Goal: Information Seeking & Learning: Learn about a topic

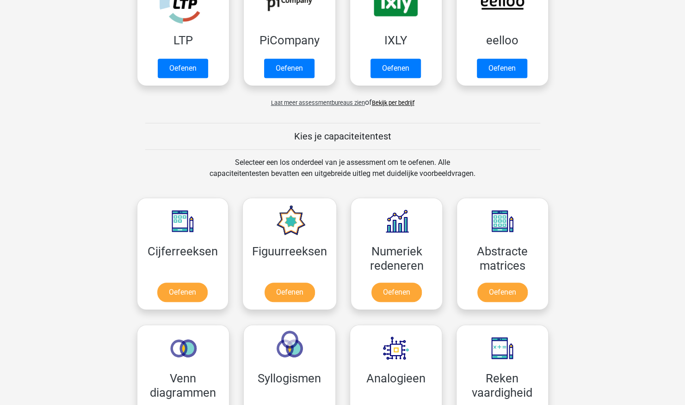
scroll to position [370, 0]
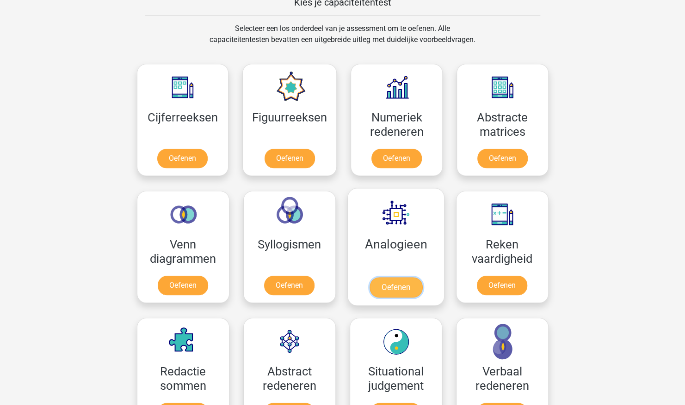
click at [404, 277] on link "Oefenen" at bounding box center [395, 287] width 53 height 20
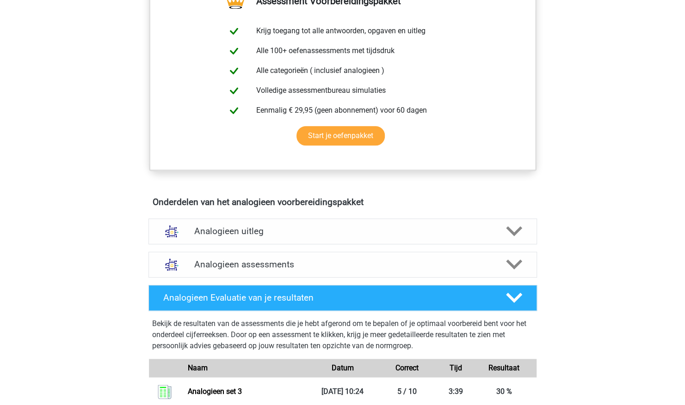
scroll to position [370, 0]
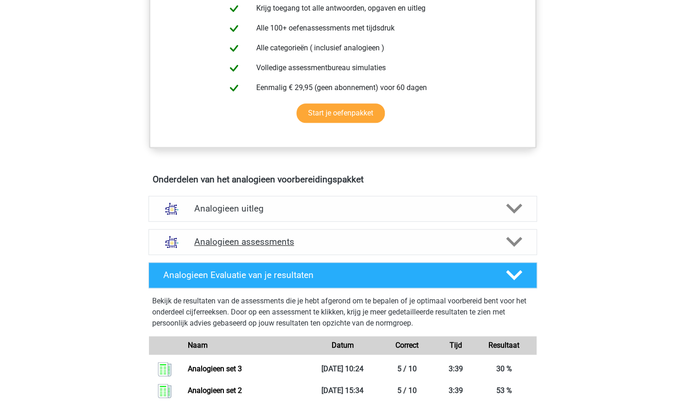
click at [514, 232] on div "Analogieen assessments" at bounding box center [342, 242] width 388 height 26
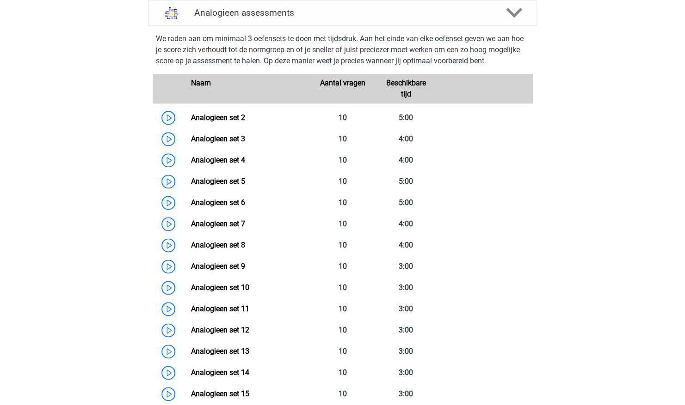
scroll to position [601, 0]
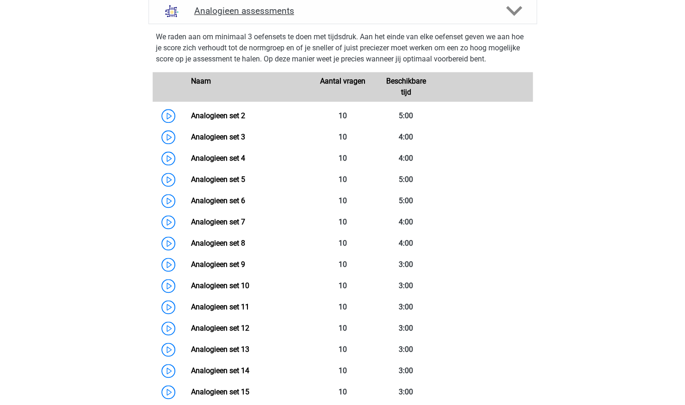
click at [499, 12] on div at bounding box center [512, 11] width 31 height 16
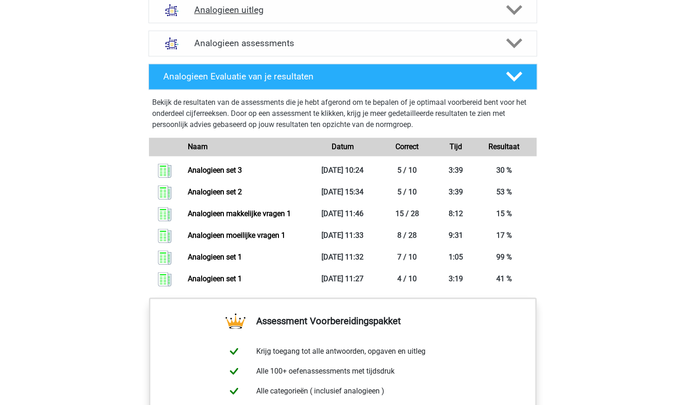
scroll to position [555, 0]
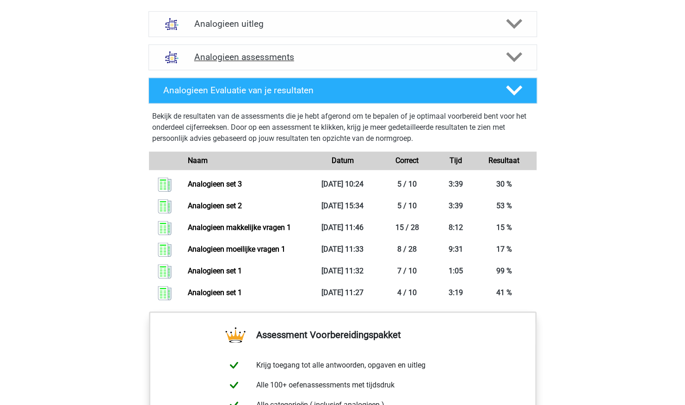
click at [488, 55] on h4 "Analogieen assessments" at bounding box center [342, 57] width 297 height 11
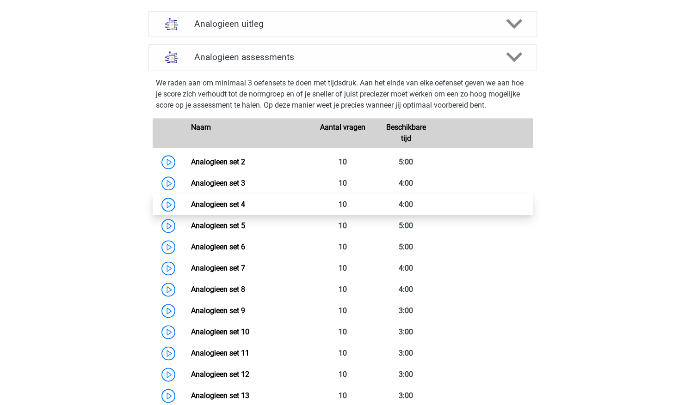
click at [245, 203] on link "Analogieen set 4" at bounding box center [218, 204] width 54 height 9
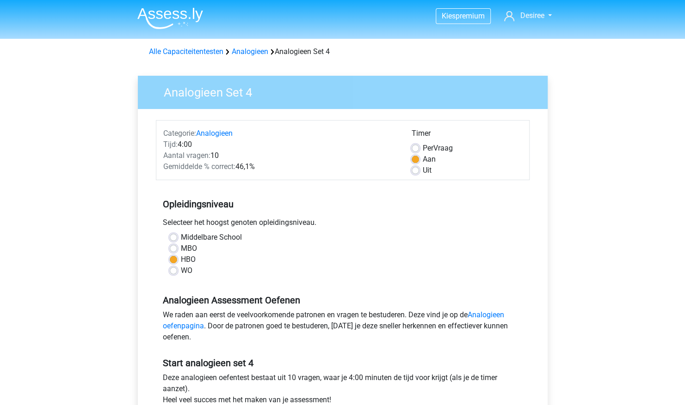
scroll to position [324, 0]
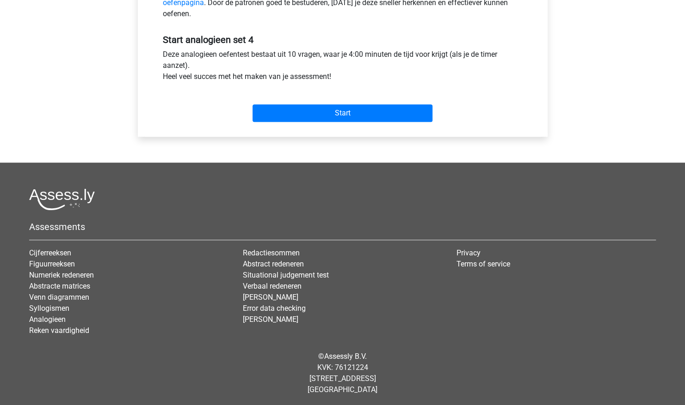
click at [366, 122] on div "Start" at bounding box center [342, 106] width 373 height 40
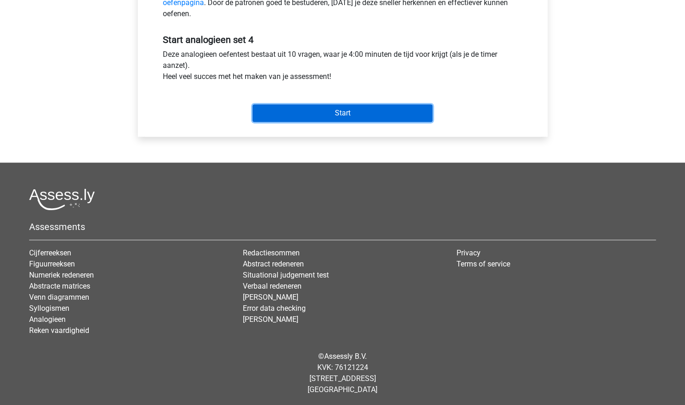
click at [369, 116] on input "Start" at bounding box center [342, 113] width 180 height 18
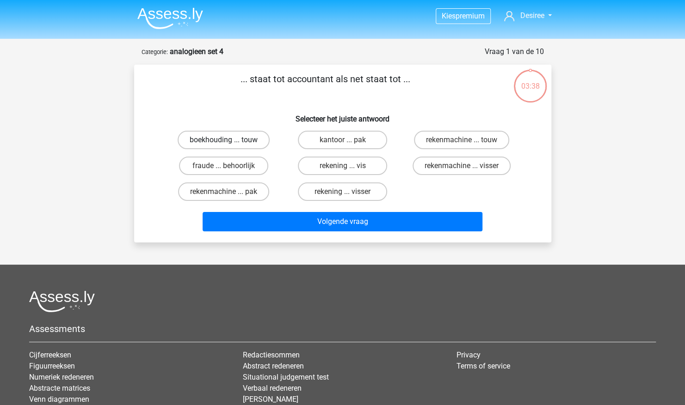
click at [251, 140] on label "boekhouding ... touw" at bounding box center [223, 140] width 92 height 18
click at [229, 140] on input "boekhouding ... touw" at bounding box center [226, 143] width 6 height 6
radio input "true"
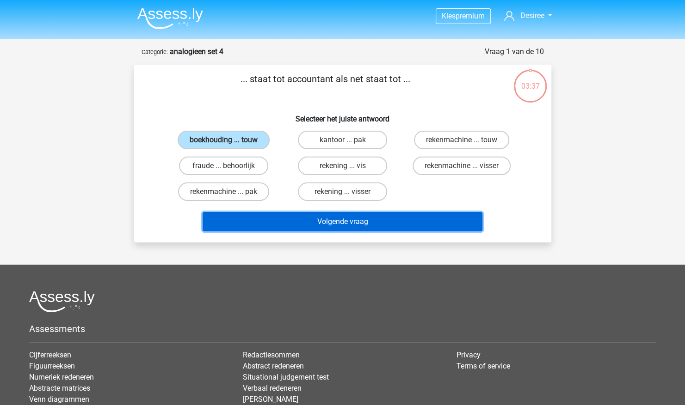
click at [285, 219] on button "Volgende vraag" at bounding box center [342, 221] width 280 height 19
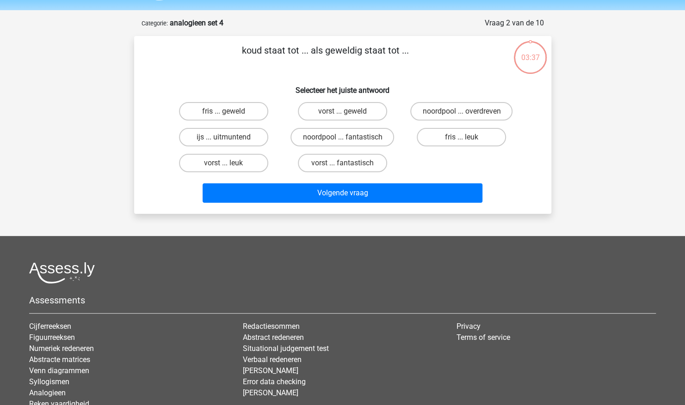
scroll to position [46, 0]
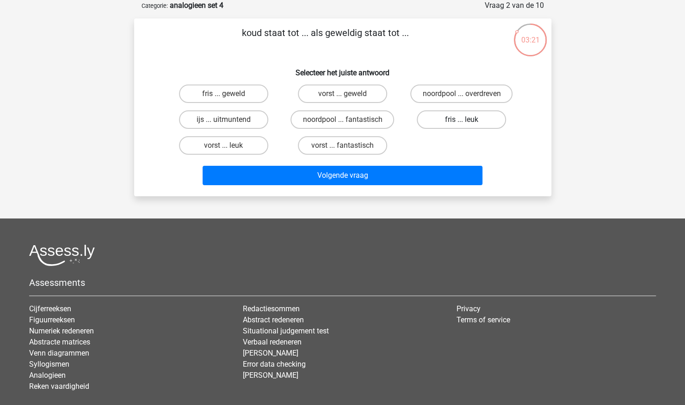
click at [482, 114] on label "fris ... leuk" at bounding box center [460, 119] width 89 height 18
click at [467, 120] on input "fris ... leuk" at bounding box center [464, 123] width 6 height 6
radio input "true"
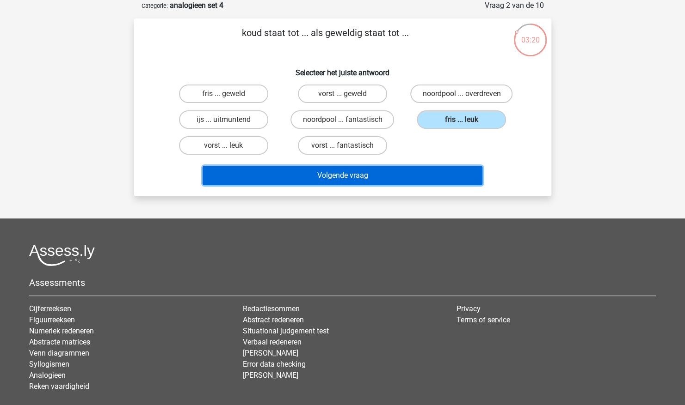
click at [402, 174] on button "Volgende vraag" at bounding box center [342, 175] width 280 height 19
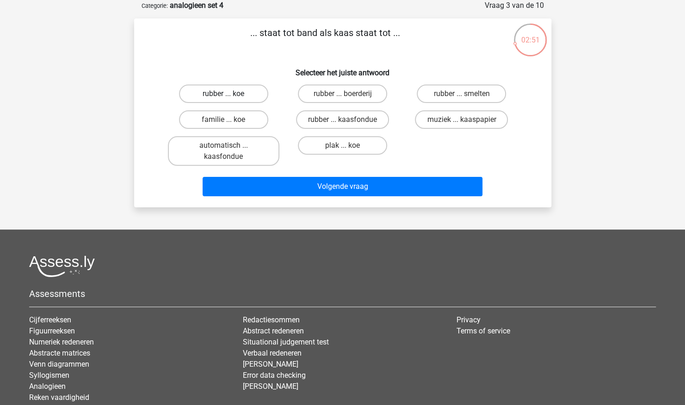
click at [233, 96] on label "rubber ... koe" at bounding box center [223, 94] width 89 height 18
click at [229, 96] on input "rubber ... koe" at bounding box center [226, 97] width 6 height 6
radio input "true"
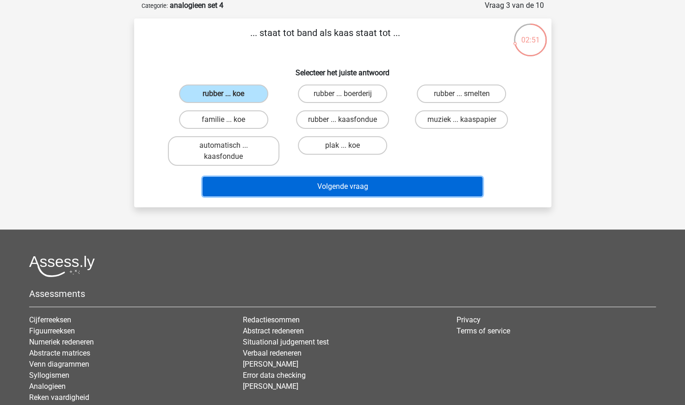
click at [302, 185] on button "Volgende vraag" at bounding box center [342, 186] width 280 height 19
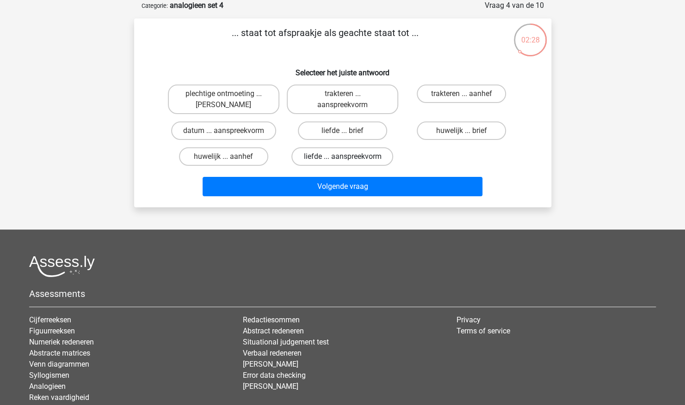
click at [355, 156] on label "liefde ... aanspreekvorm" at bounding box center [342, 156] width 102 height 18
click at [348, 157] on input "liefde ... aanspreekvorm" at bounding box center [345, 160] width 6 height 6
radio input "true"
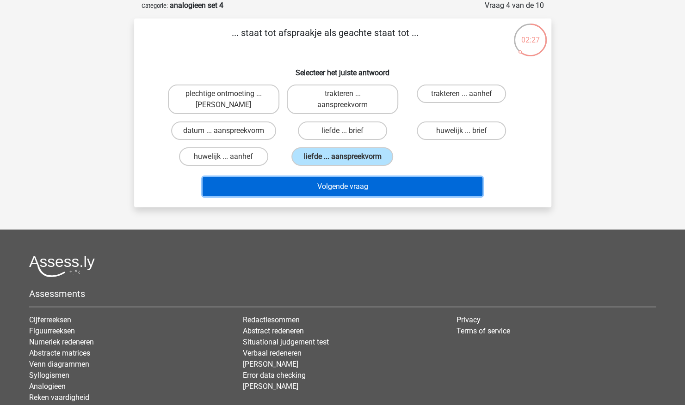
click at [364, 184] on button "Volgende vraag" at bounding box center [342, 186] width 280 height 19
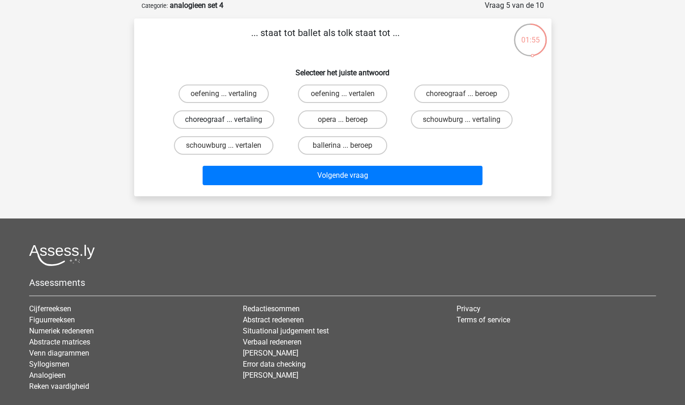
click at [251, 121] on label "choreograaf ... vertaling" at bounding box center [223, 119] width 101 height 18
click at [229, 121] on input "choreograaf ... vertaling" at bounding box center [226, 123] width 6 height 6
radio input "true"
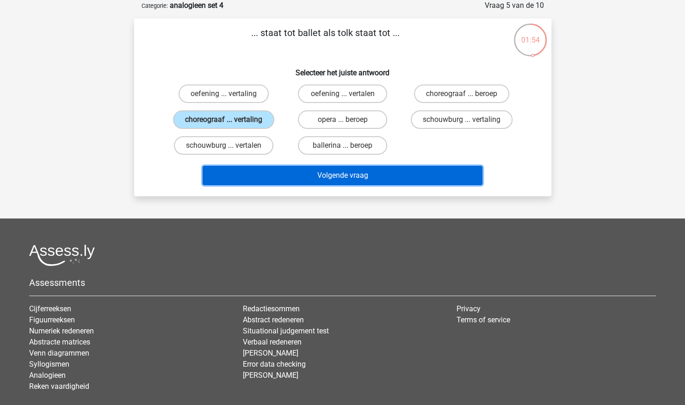
click at [329, 180] on button "Volgende vraag" at bounding box center [342, 175] width 280 height 19
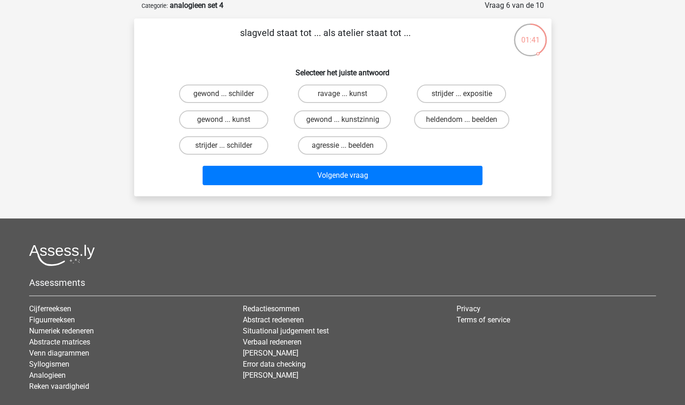
click at [358, 91] on label "ravage ... kunst" at bounding box center [342, 94] width 89 height 18
click at [348, 94] on input "ravage ... kunst" at bounding box center [345, 97] width 6 height 6
radio input "true"
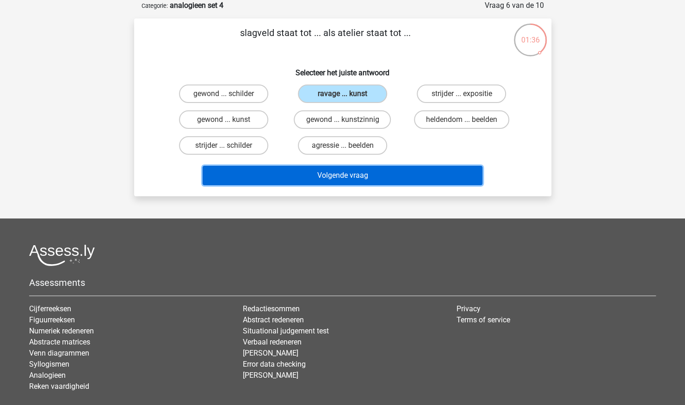
click at [446, 179] on button "Volgende vraag" at bounding box center [342, 175] width 280 height 19
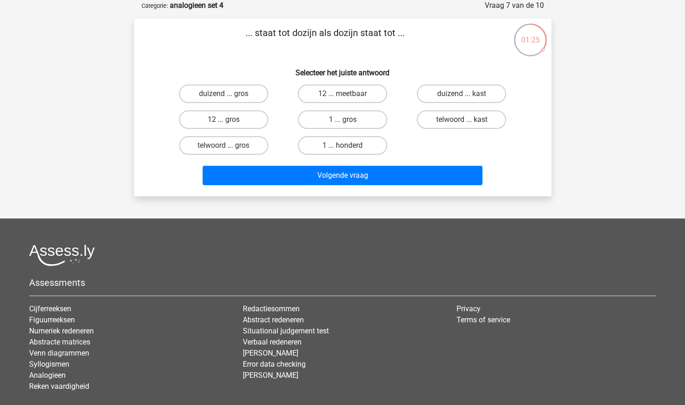
click at [358, 91] on label "12 ... meetbaar" at bounding box center [342, 94] width 89 height 18
click at [348, 94] on input "12 ... meetbaar" at bounding box center [345, 97] width 6 height 6
radio input "true"
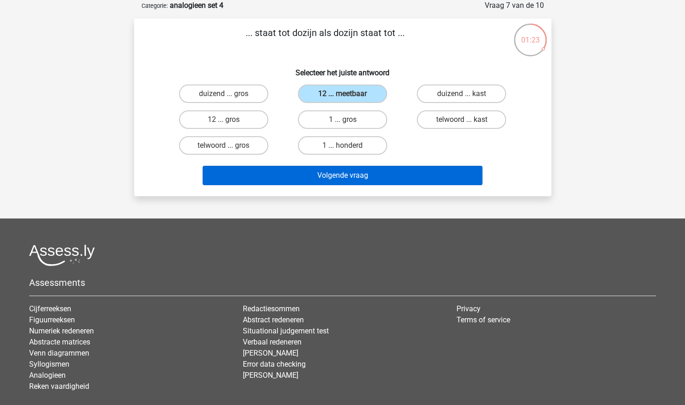
click at [434, 170] on button "Volgende vraag" at bounding box center [342, 175] width 280 height 19
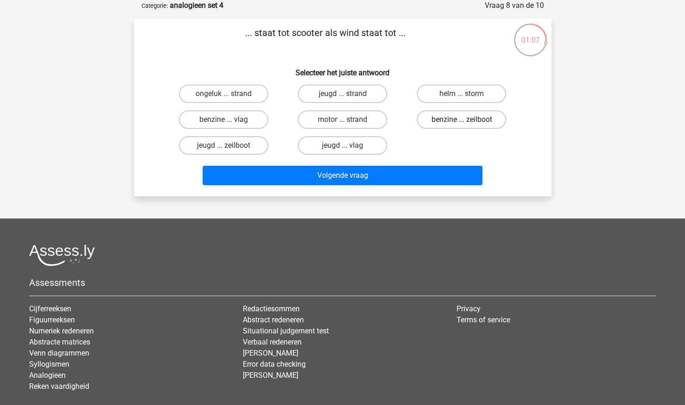
click at [494, 126] on label "benzine ... zeilboot" at bounding box center [460, 119] width 89 height 18
click at [467, 126] on input "benzine ... zeilboot" at bounding box center [464, 123] width 6 height 6
radio input "true"
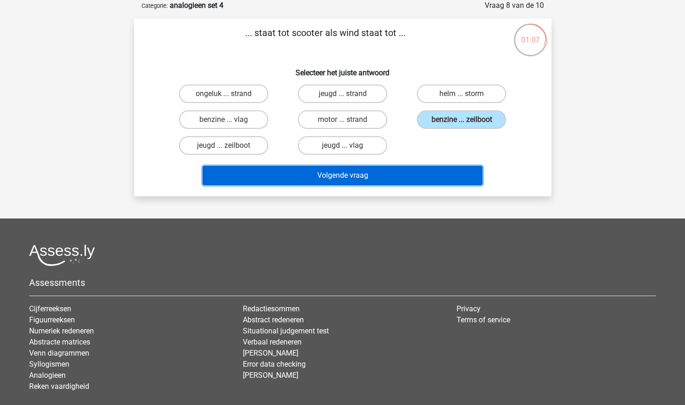
click at [450, 177] on button "Volgende vraag" at bounding box center [342, 175] width 280 height 19
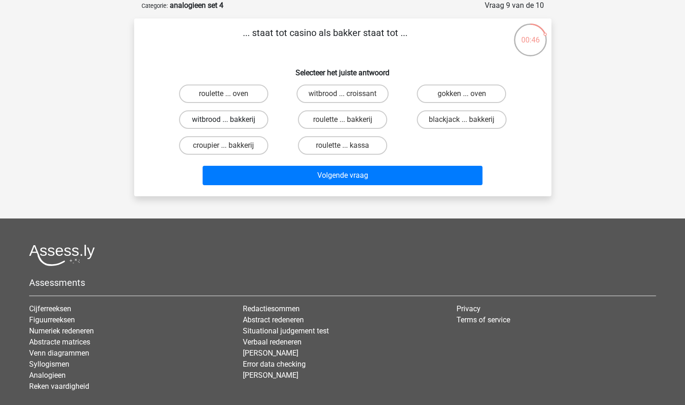
click at [236, 127] on label "witbrood ... bakkerij" at bounding box center [223, 119] width 89 height 18
click at [229, 126] on input "witbrood ... bakkerij" at bounding box center [226, 123] width 6 height 6
radio input "true"
click at [255, 149] on label "croupier ... bakkerij" at bounding box center [223, 145] width 89 height 18
click at [229, 149] on input "croupier ... bakkerij" at bounding box center [226, 149] width 6 height 6
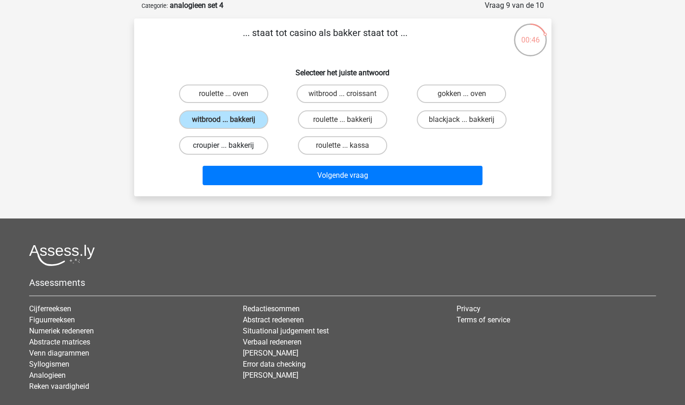
radio input "true"
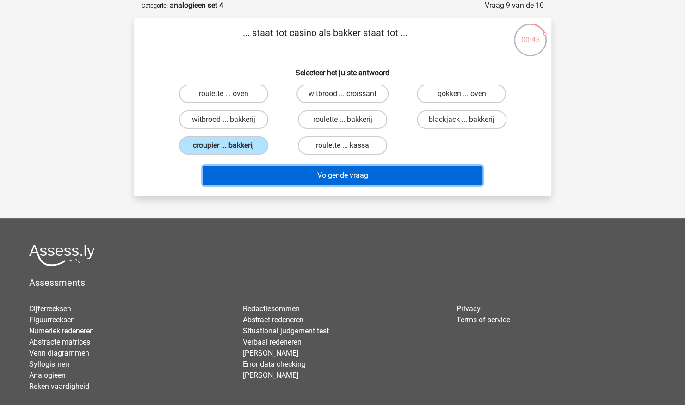
click at [314, 175] on button "Volgende vraag" at bounding box center [342, 175] width 280 height 19
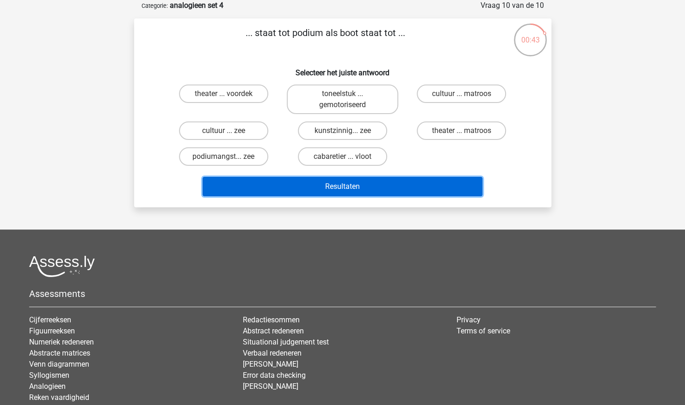
click at [433, 189] on button "Resultaten" at bounding box center [342, 186] width 280 height 19
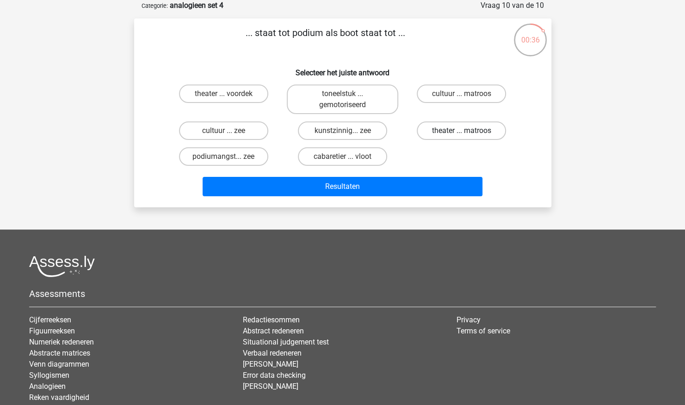
click at [465, 126] on label "theater ... matroos" at bounding box center [460, 131] width 89 height 18
click at [465, 131] on input "theater ... matroos" at bounding box center [464, 134] width 6 height 6
radio input "true"
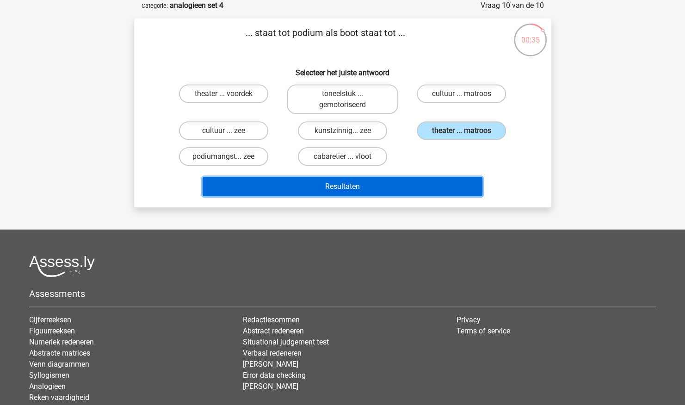
click at [437, 184] on button "Resultaten" at bounding box center [342, 186] width 280 height 19
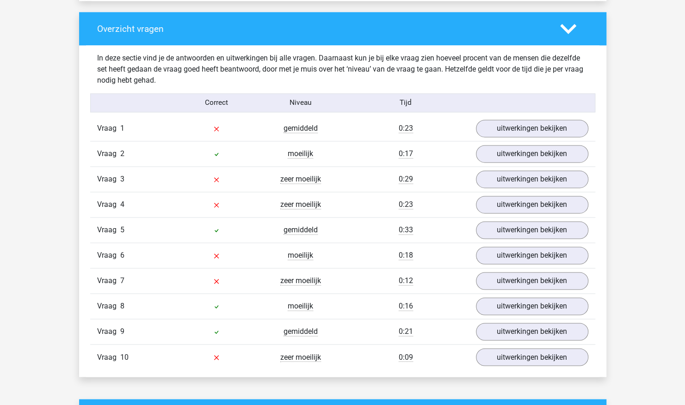
scroll to position [740, 0]
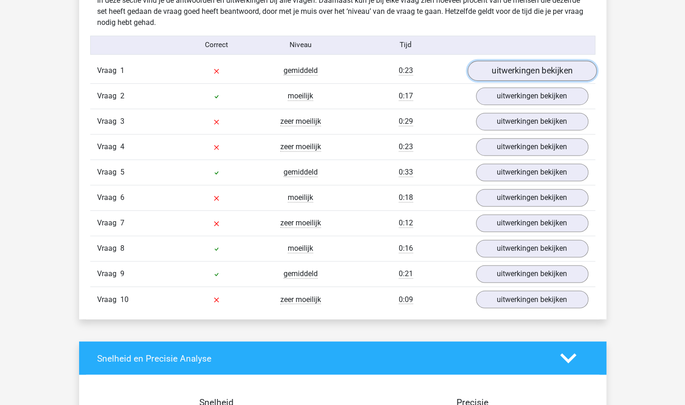
click at [539, 65] on link "uitwerkingen bekijken" at bounding box center [531, 71] width 129 height 20
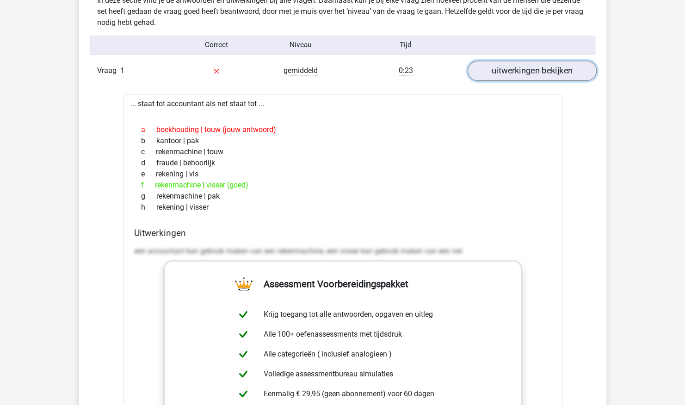
click at [535, 62] on link "uitwerkingen bekijken" at bounding box center [531, 71] width 129 height 20
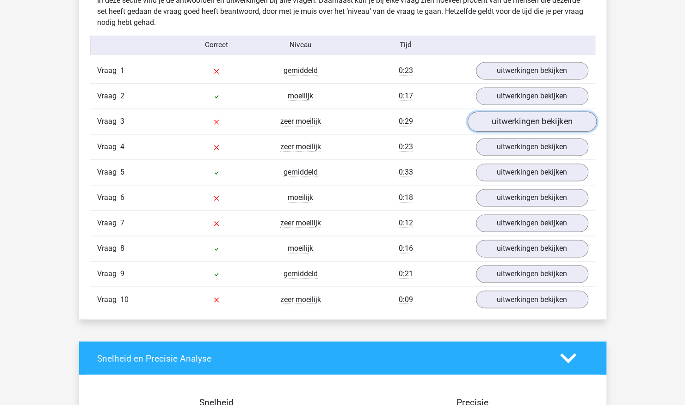
click at [533, 121] on link "uitwerkingen bekijken" at bounding box center [531, 122] width 129 height 20
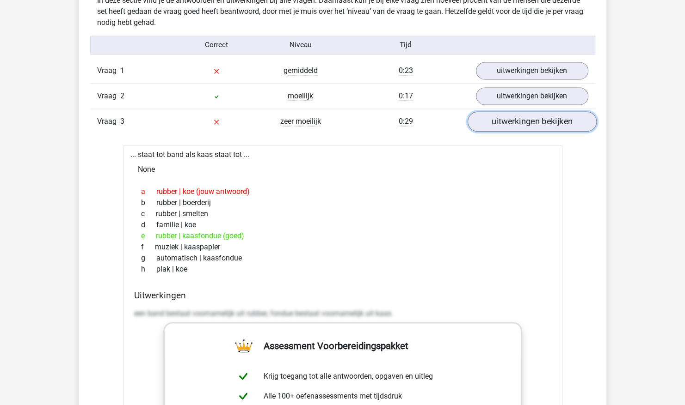
click at [539, 116] on link "uitwerkingen bekijken" at bounding box center [531, 122] width 129 height 20
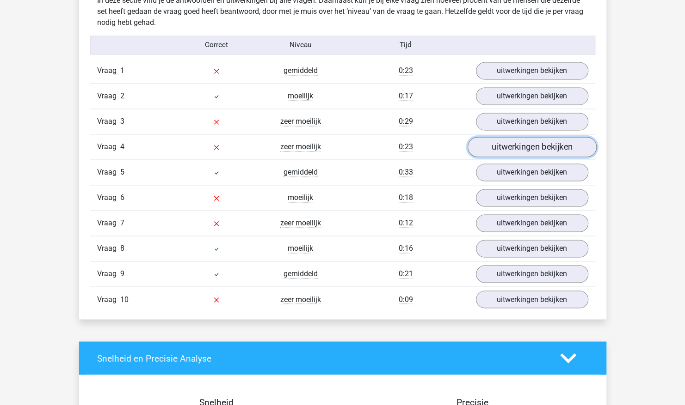
click at [532, 147] on link "uitwerkingen bekijken" at bounding box center [531, 147] width 129 height 20
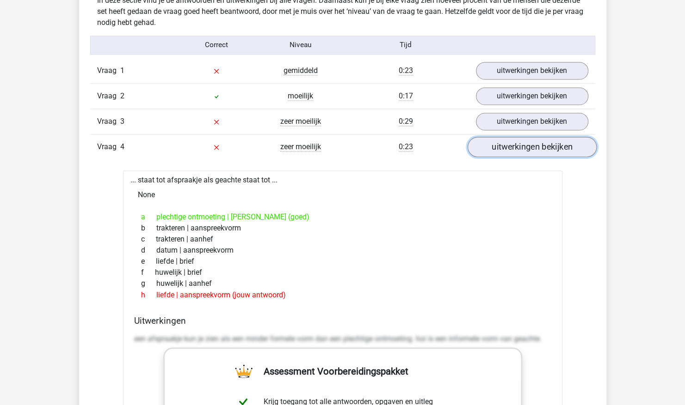
click at [533, 145] on link "uitwerkingen bekijken" at bounding box center [531, 147] width 129 height 20
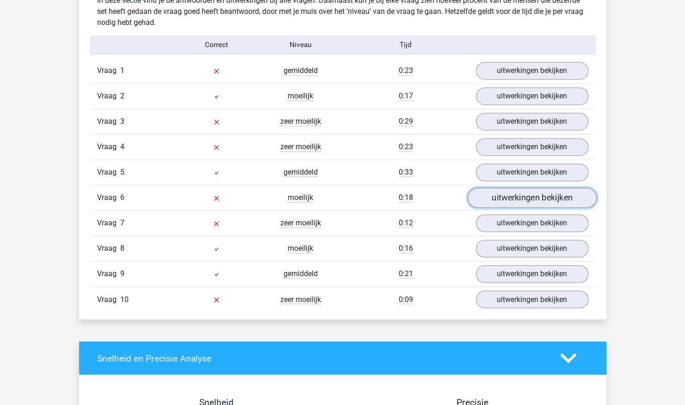
click at [529, 198] on link "uitwerkingen bekijken" at bounding box center [531, 198] width 129 height 20
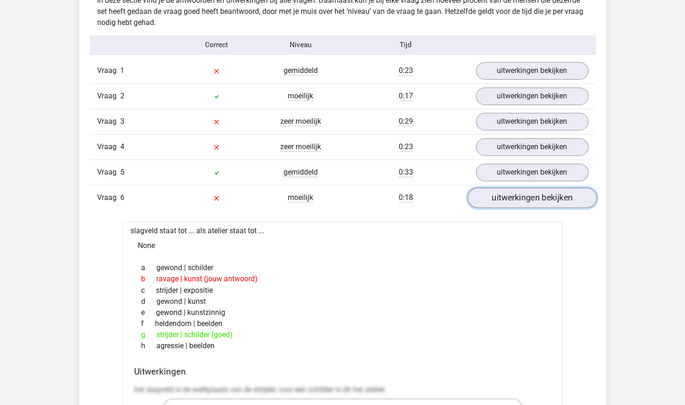
click at [526, 194] on link "uitwerkingen bekijken" at bounding box center [531, 198] width 129 height 20
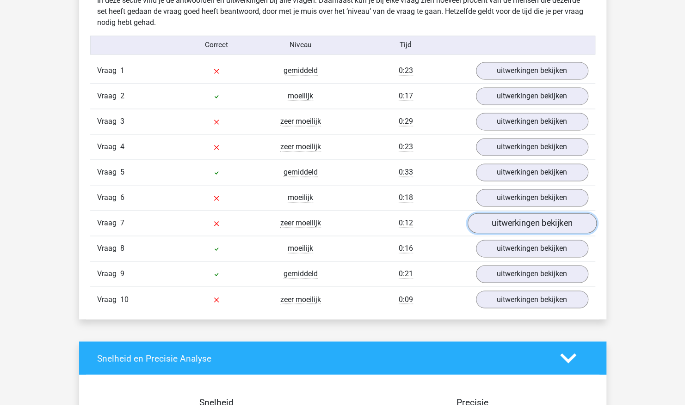
click at [502, 216] on link "uitwerkingen bekijken" at bounding box center [531, 224] width 129 height 20
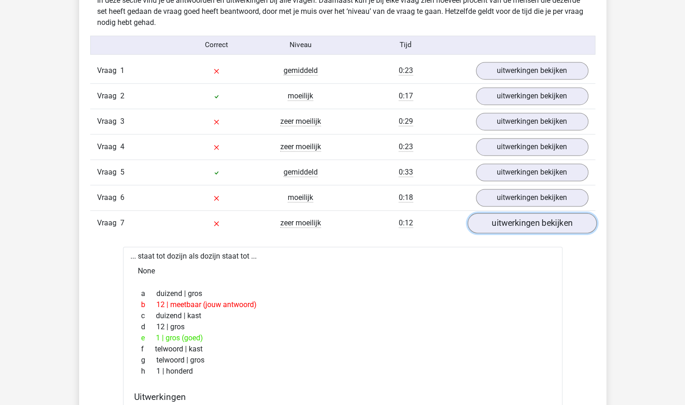
click at [502, 216] on link "uitwerkingen bekijken" at bounding box center [531, 224] width 129 height 20
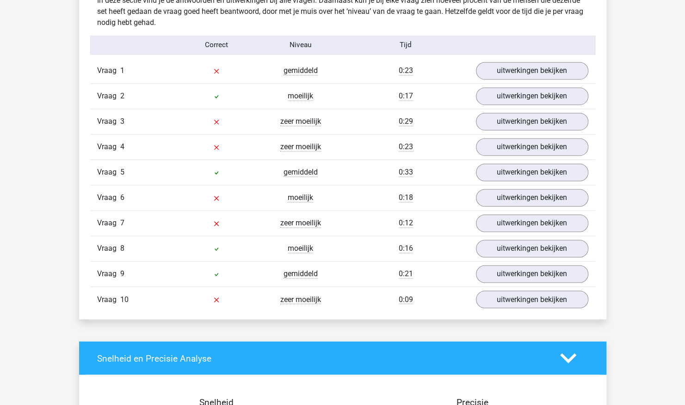
click at [549, 287] on div "Vraag 10 zeer moeilijk 0:09 uitwerkingen bekijken" at bounding box center [342, 299] width 505 height 25
click at [551, 294] on link "uitwerkingen bekijken" at bounding box center [531, 300] width 129 height 20
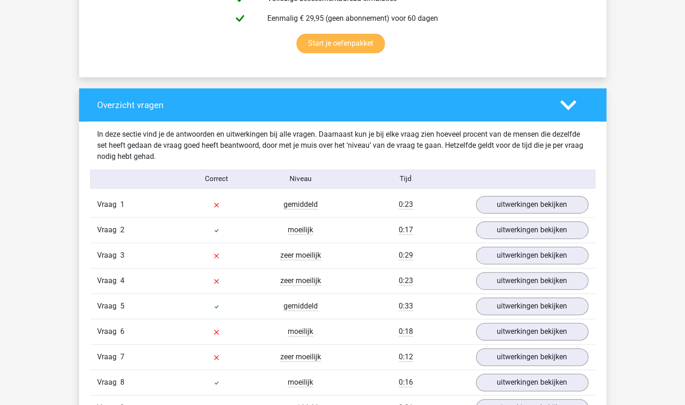
scroll to position [462, 0]
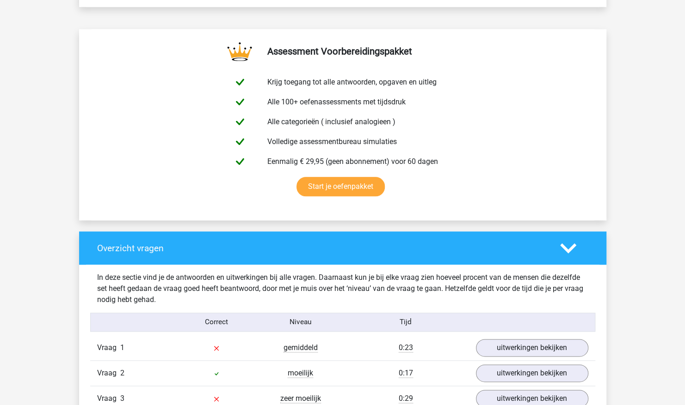
click at [569, 250] on polygon at bounding box center [568, 248] width 16 height 10
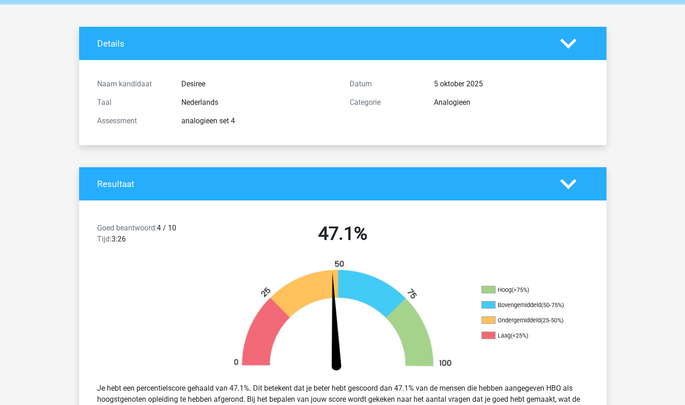
scroll to position [0, 0]
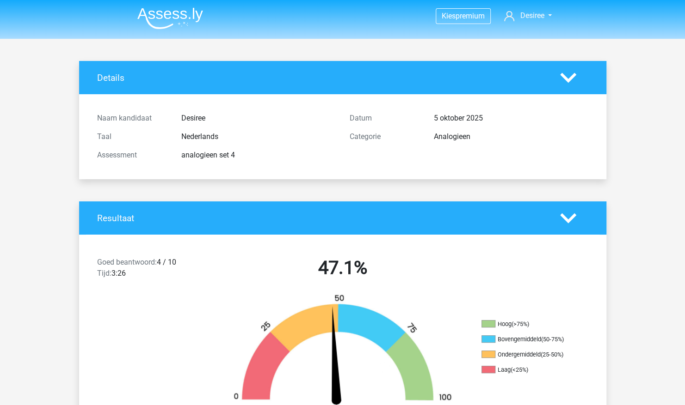
click at [190, 13] on img at bounding box center [170, 18] width 66 height 22
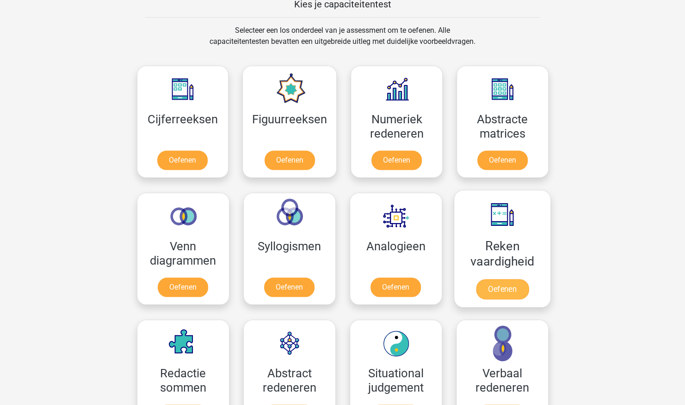
scroll to position [370, 0]
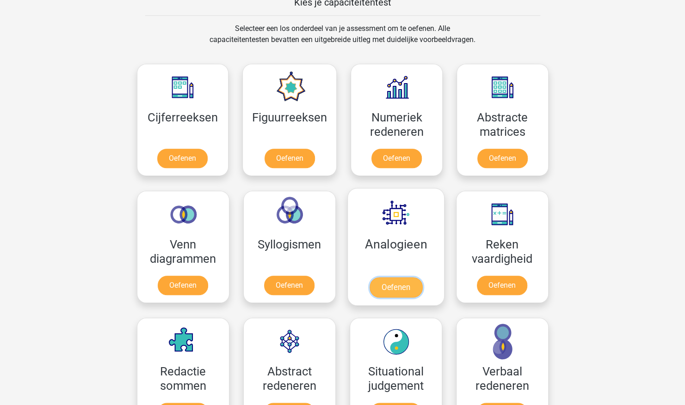
click at [411, 277] on link "Oefenen" at bounding box center [395, 287] width 53 height 20
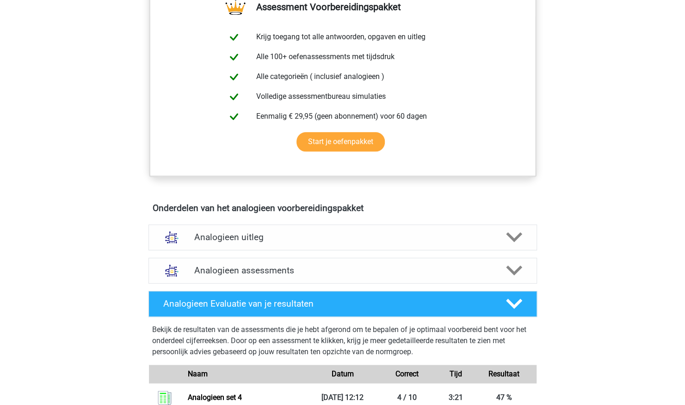
scroll to position [416, 0]
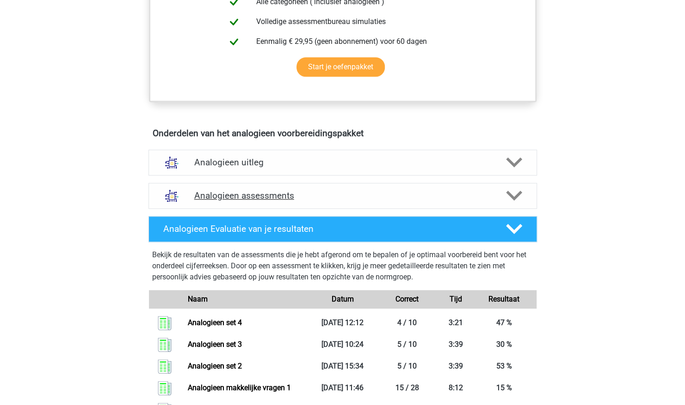
click at [517, 199] on icon at bounding box center [514, 196] width 16 height 16
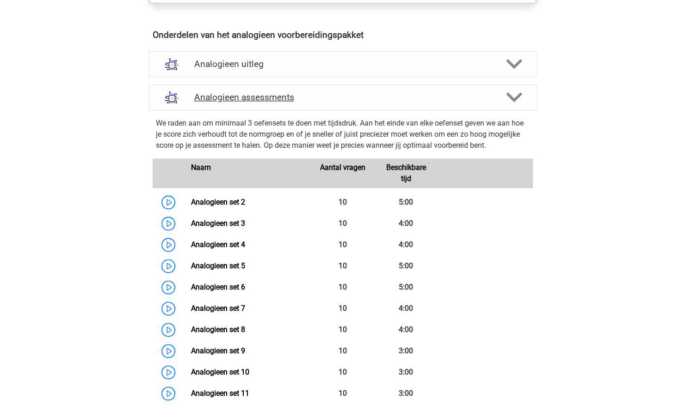
scroll to position [555, 0]
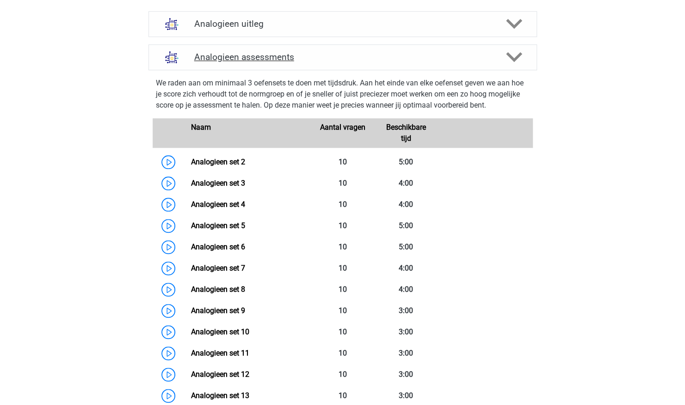
click at [501, 61] on div at bounding box center [512, 57] width 31 height 16
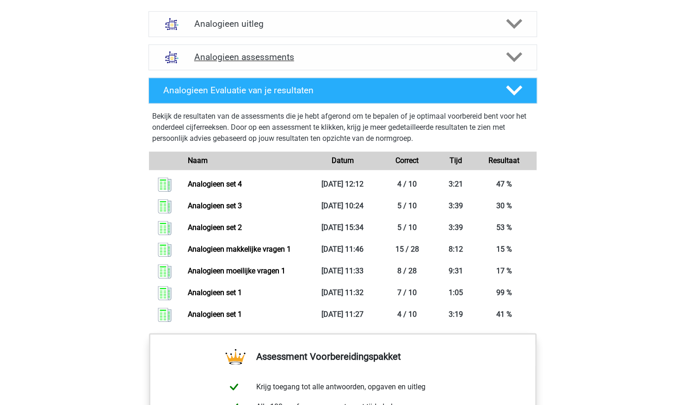
click at [515, 59] on polygon at bounding box center [514, 57] width 16 height 10
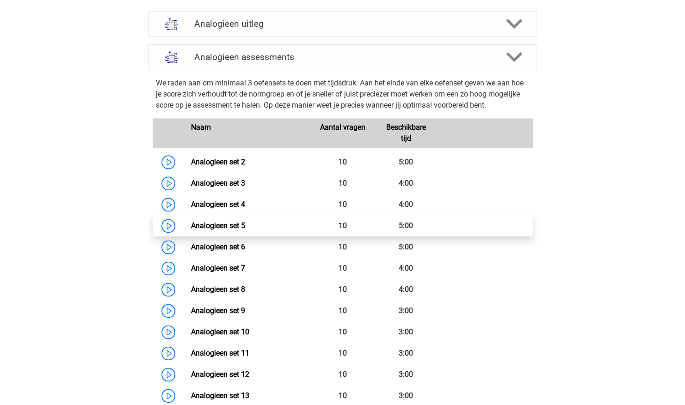
click at [245, 228] on link "Analogieen set 5" at bounding box center [218, 225] width 54 height 9
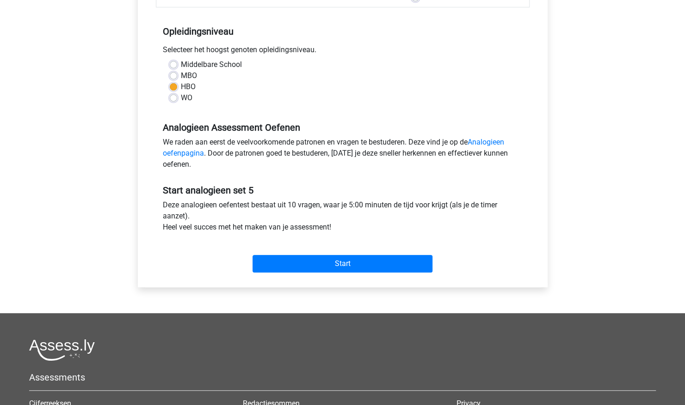
scroll to position [185, 0]
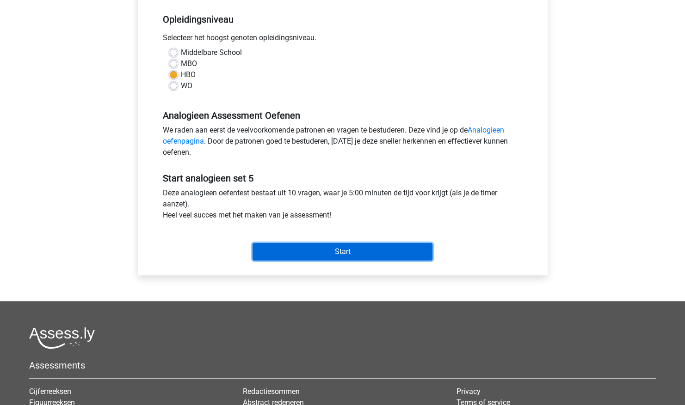
click at [311, 254] on input "Start" at bounding box center [342, 252] width 180 height 18
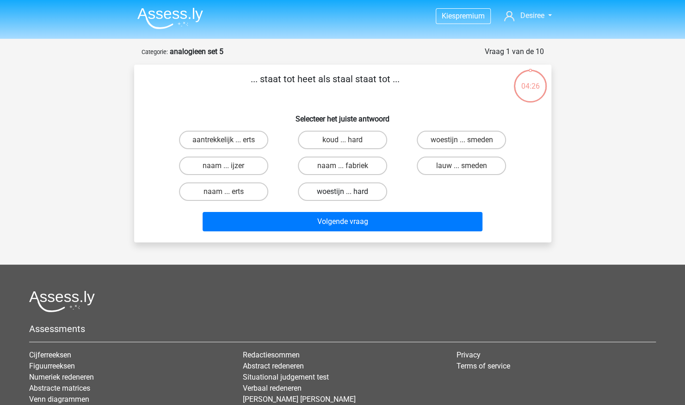
click at [334, 198] on label "woestijn ... hard" at bounding box center [342, 192] width 89 height 18
click at [342, 198] on input "woestijn ... hard" at bounding box center [345, 195] width 6 height 6
radio input "true"
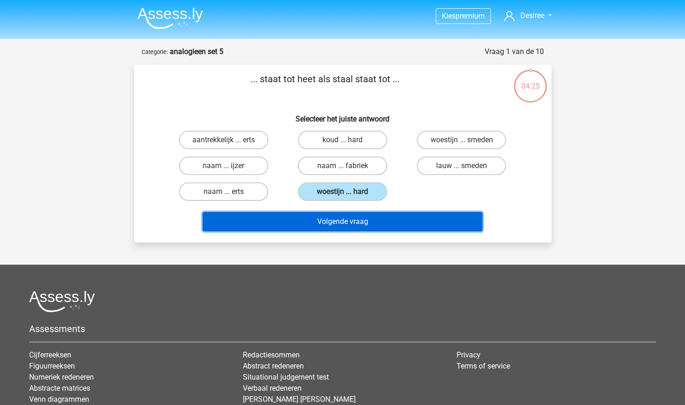
click at [324, 226] on button "Volgende vraag" at bounding box center [342, 221] width 280 height 19
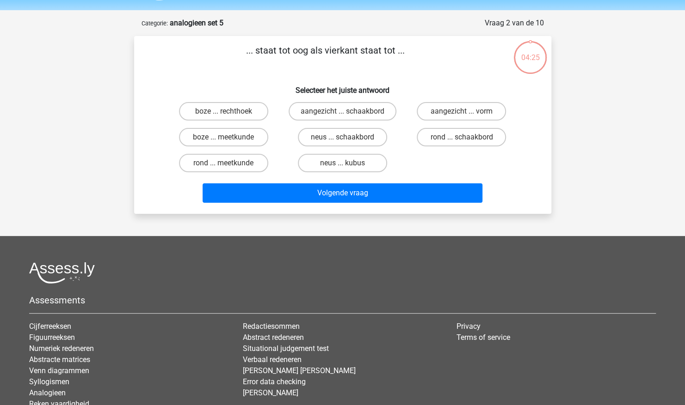
scroll to position [46, 0]
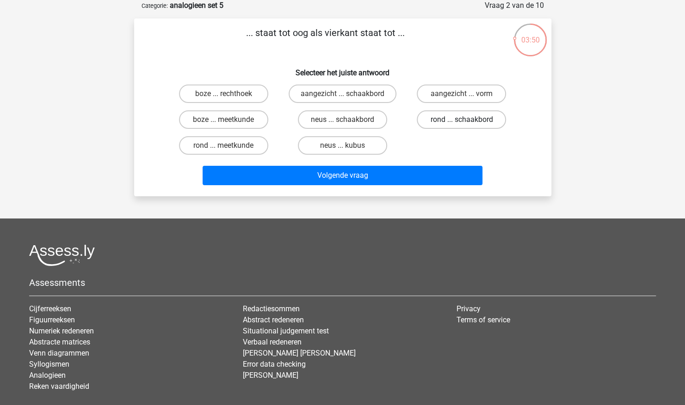
click at [471, 119] on label "rond ... schaakbord" at bounding box center [460, 119] width 89 height 18
click at [467, 120] on input "rond ... schaakbord" at bounding box center [464, 123] width 6 height 6
radio input "true"
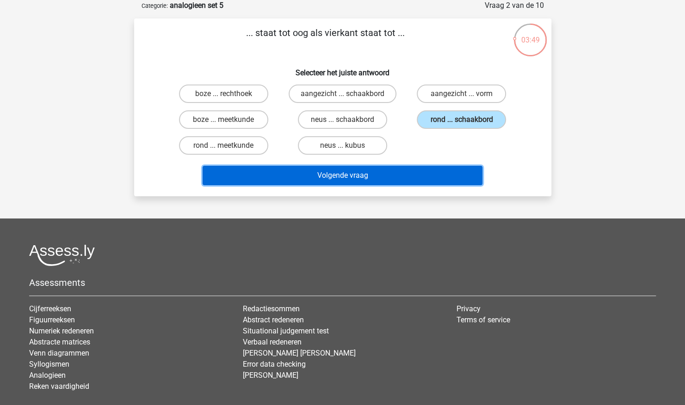
click at [416, 183] on button "Volgende vraag" at bounding box center [342, 175] width 280 height 19
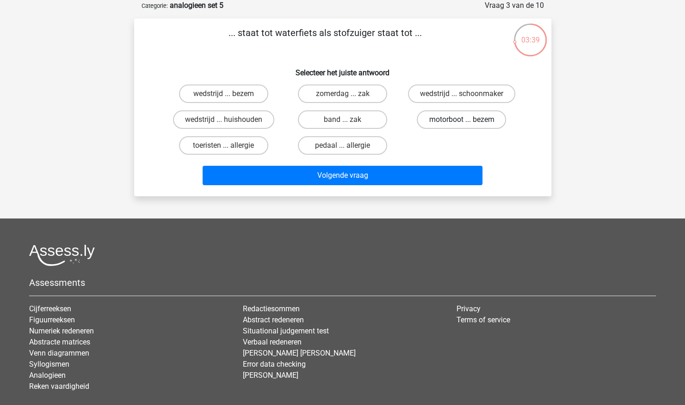
click at [480, 122] on label "motorboot ... bezem" at bounding box center [460, 119] width 89 height 18
click at [467, 122] on input "motorboot ... bezem" at bounding box center [464, 123] width 6 height 6
radio input "true"
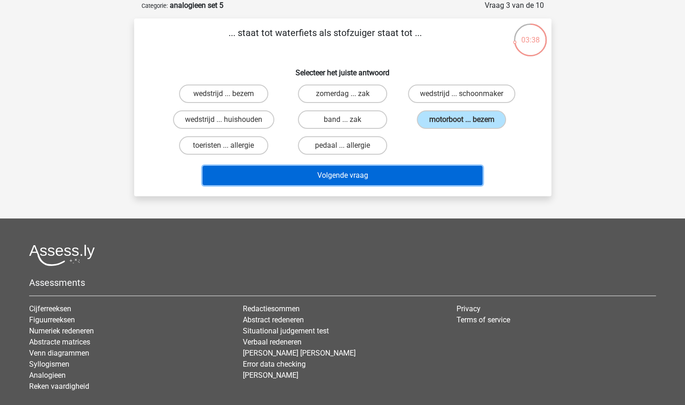
click at [431, 178] on button "Volgende vraag" at bounding box center [342, 175] width 280 height 19
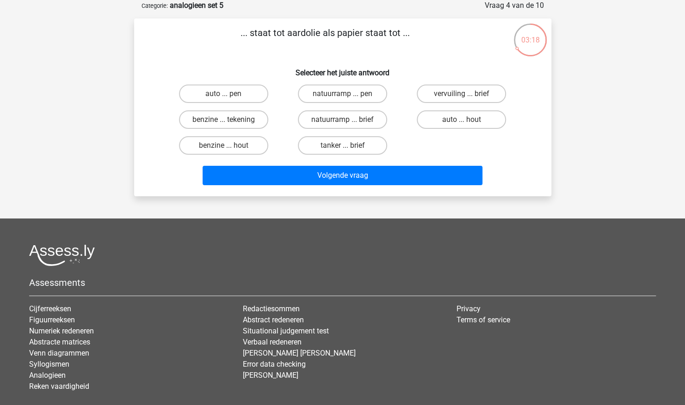
click at [226, 149] on input "benzine ... hout" at bounding box center [226, 149] width 6 height 6
radio input "true"
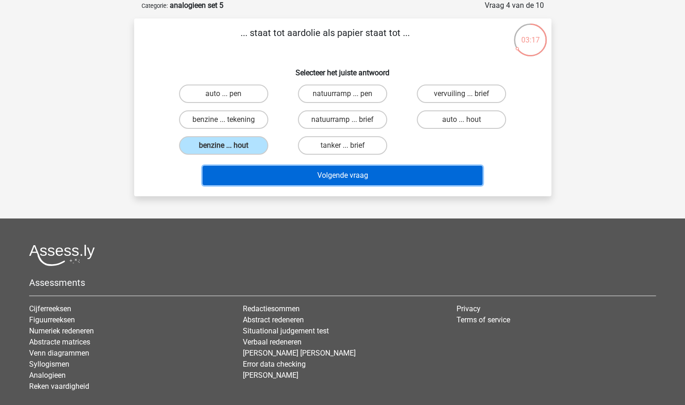
click at [290, 178] on button "Volgende vraag" at bounding box center [342, 175] width 280 height 19
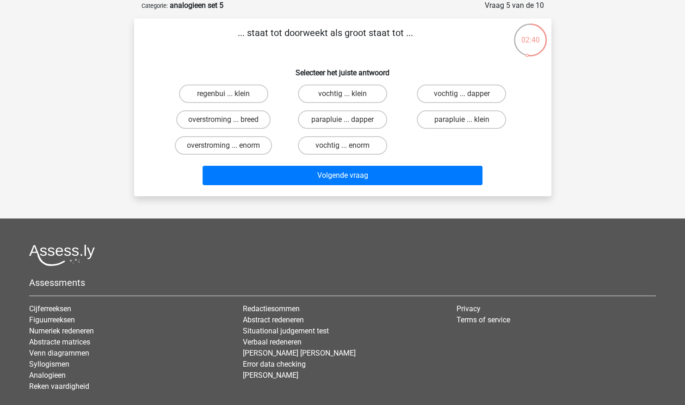
click at [462, 95] on input "vochtig ... dapper" at bounding box center [464, 97] width 6 height 6
radio input "true"
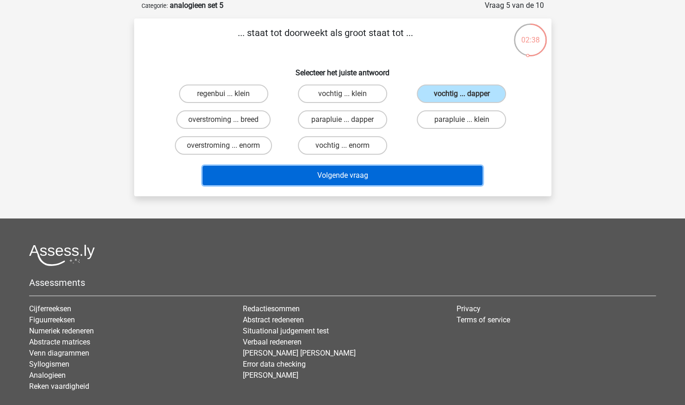
click at [330, 175] on button "Volgende vraag" at bounding box center [342, 175] width 280 height 19
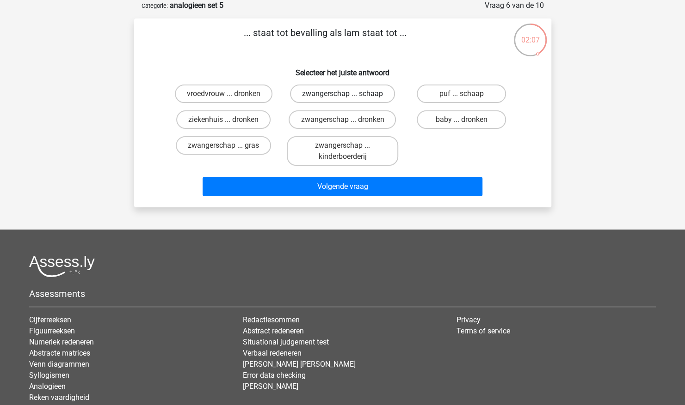
click at [355, 94] on label "zwangerschap ... schaap" at bounding box center [342, 94] width 105 height 18
click at [348, 94] on input "zwangerschap ... schaap" at bounding box center [345, 97] width 6 height 6
radio input "true"
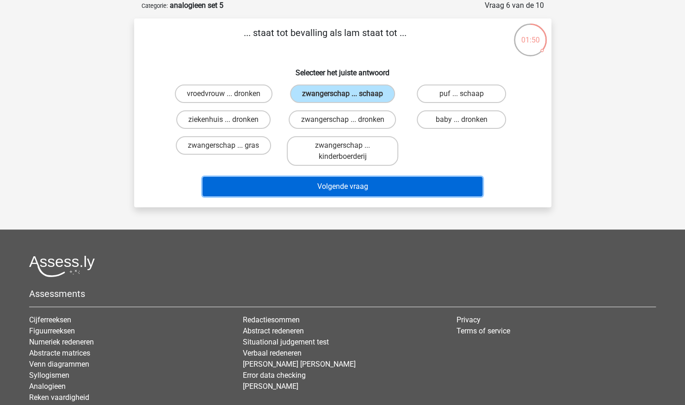
click at [275, 195] on button "Volgende vraag" at bounding box center [342, 186] width 280 height 19
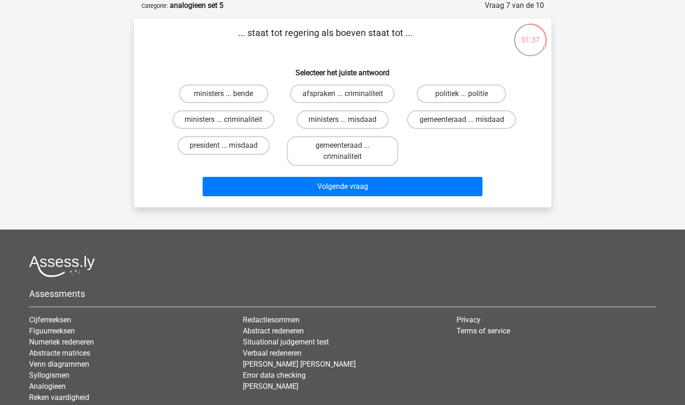
click at [265, 119] on label "ministers ... criminaliteit" at bounding box center [223, 119] width 102 height 18
click at [229, 120] on input "ministers ... criminaliteit" at bounding box center [226, 123] width 6 height 6
radio input "true"
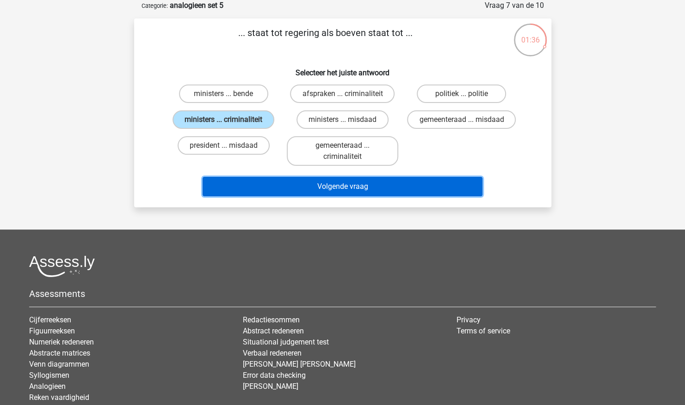
click at [293, 186] on button "Volgende vraag" at bounding box center [342, 186] width 280 height 19
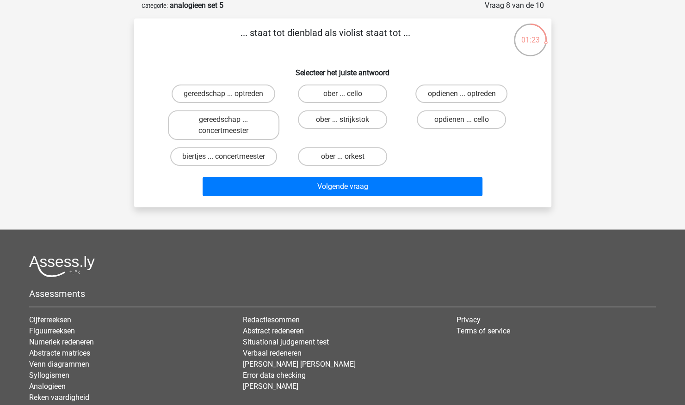
click at [362, 156] on label "ober ... orkest" at bounding box center [342, 156] width 89 height 18
click at [348, 157] on input "ober ... orkest" at bounding box center [345, 160] width 6 height 6
radio input "true"
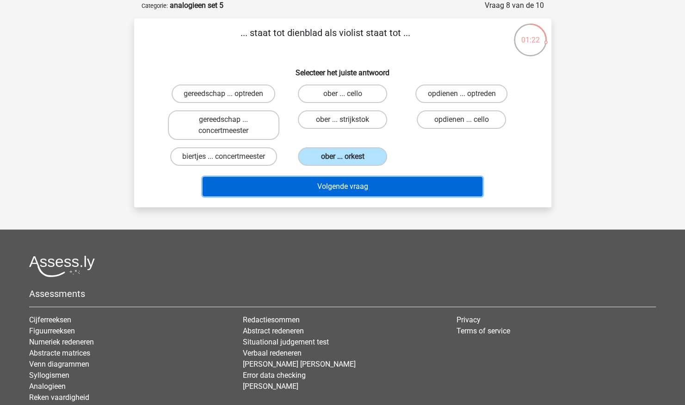
click at [308, 193] on button "Volgende vraag" at bounding box center [342, 186] width 280 height 19
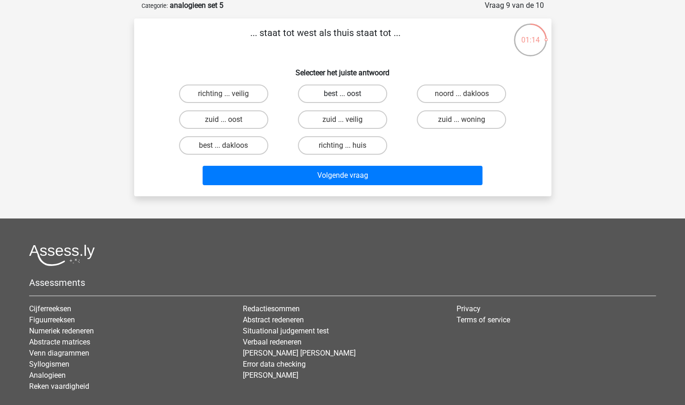
click at [361, 92] on label "best ... oost" at bounding box center [342, 94] width 89 height 18
click at [348, 94] on input "best ... oost" at bounding box center [345, 97] width 6 height 6
radio input "true"
click at [233, 153] on label "best ... dakloos" at bounding box center [223, 145] width 89 height 18
click at [229, 152] on input "best ... dakloos" at bounding box center [226, 149] width 6 height 6
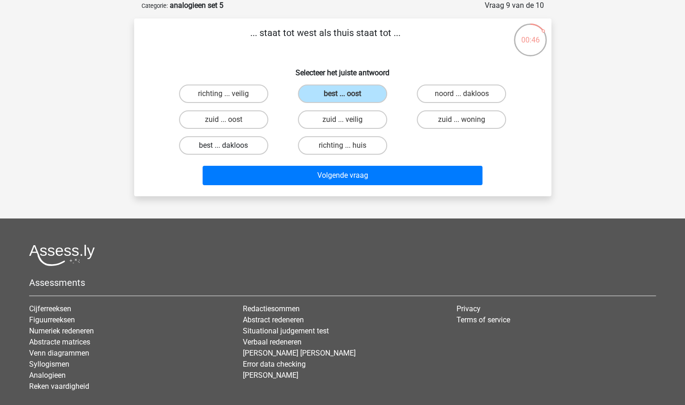
radio input "true"
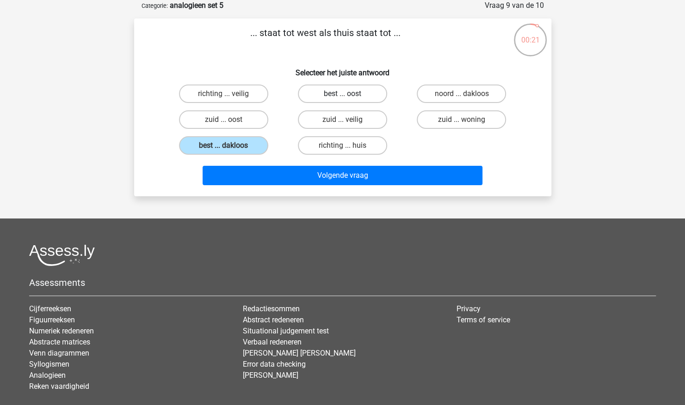
click at [354, 90] on label "best ... oost" at bounding box center [342, 94] width 89 height 18
click at [348, 94] on input "best ... oost" at bounding box center [345, 97] width 6 height 6
radio input "true"
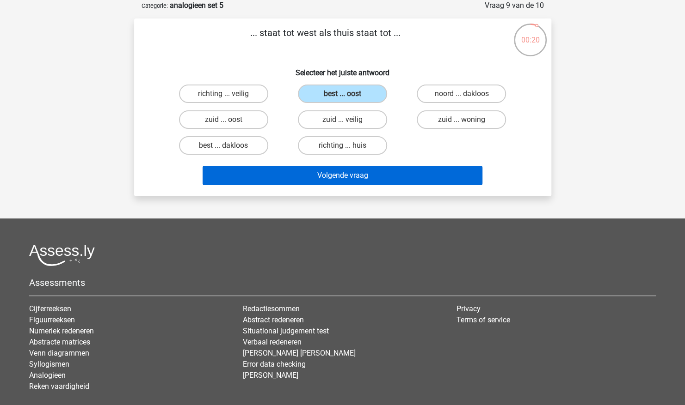
click at [390, 176] on button "Volgende vraag" at bounding box center [342, 175] width 280 height 19
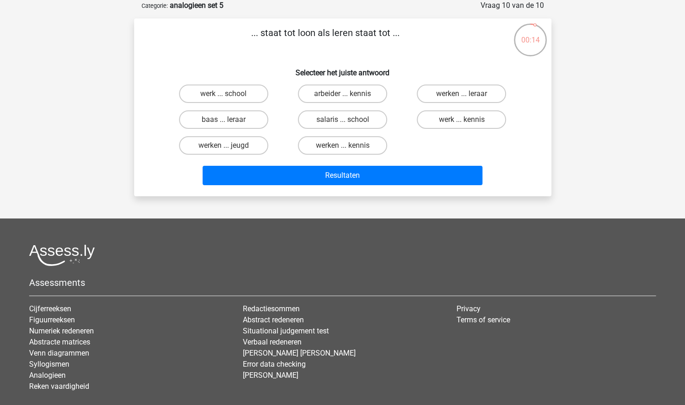
click at [241, 94] on label "werk ... school" at bounding box center [223, 94] width 89 height 18
click at [229, 94] on input "werk ... school" at bounding box center [226, 97] width 6 height 6
radio input "true"
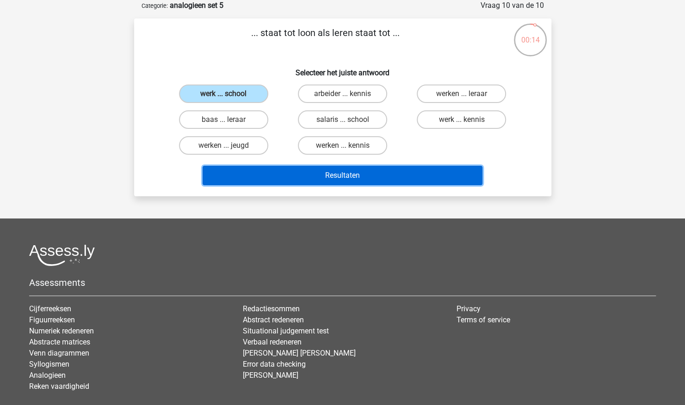
click at [349, 182] on button "Resultaten" at bounding box center [342, 175] width 280 height 19
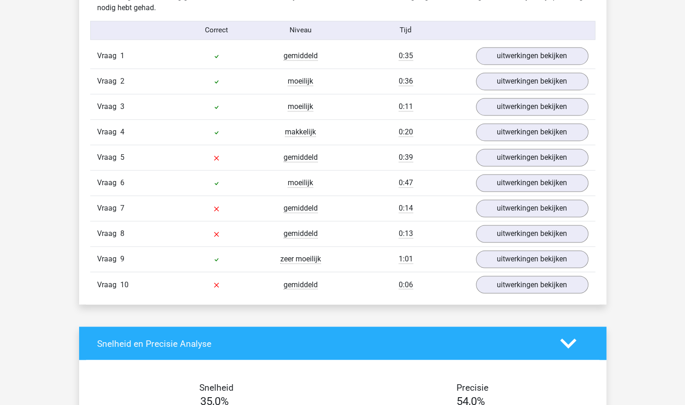
scroll to position [755, 0]
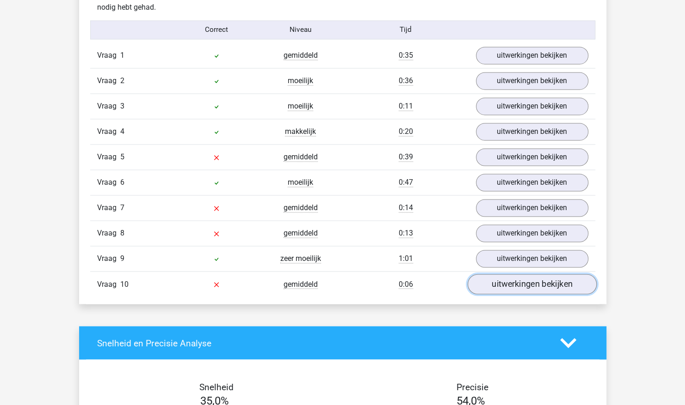
click at [553, 281] on link "uitwerkingen bekijken" at bounding box center [531, 285] width 129 height 20
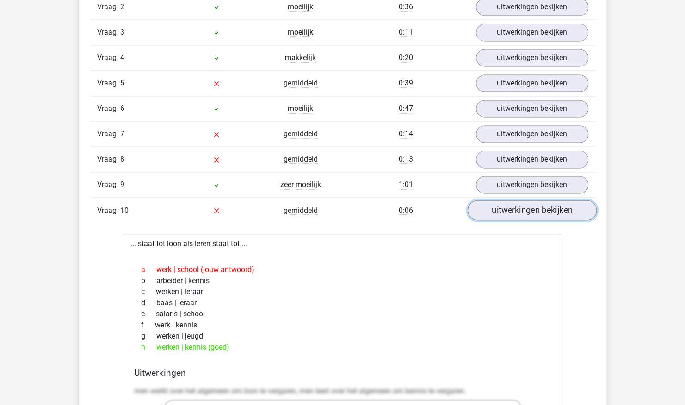
scroll to position [831, 0]
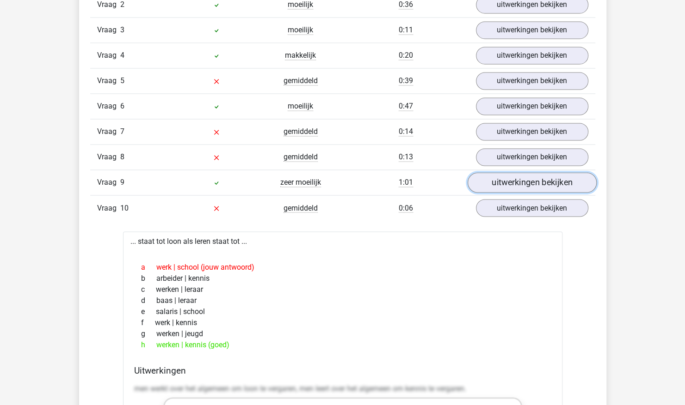
click at [561, 180] on link "uitwerkingen bekijken" at bounding box center [531, 183] width 129 height 20
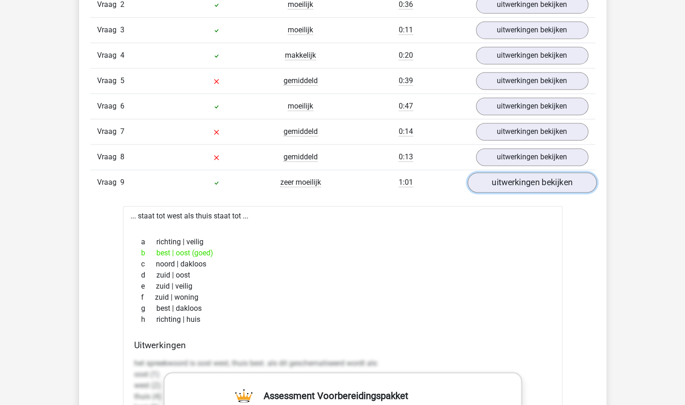
click at [575, 177] on link "uitwerkingen bekijken" at bounding box center [531, 183] width 129 height 20
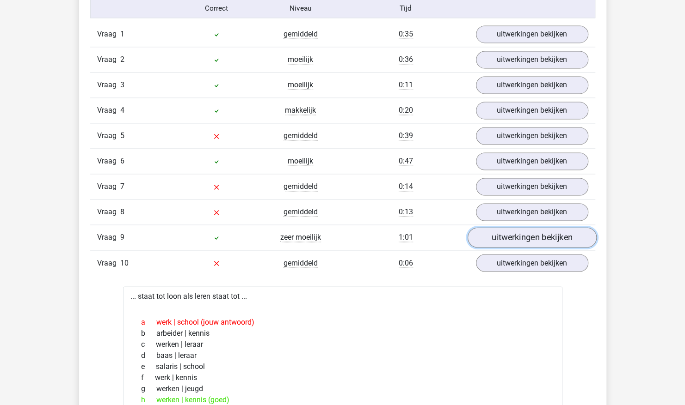
scroll to position [778, 0]
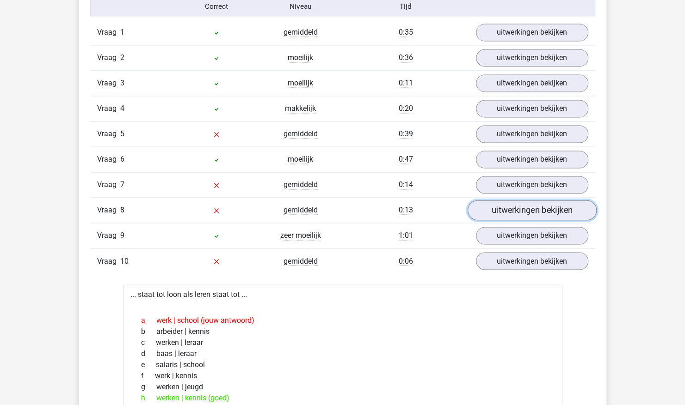
click at [550, 203] on link "uitwerkingen bekijken" at bounding box center [531, 211] width 129 height 20
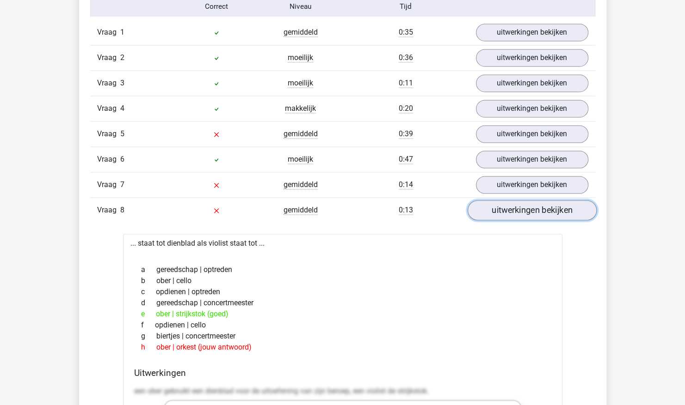
click at [559, 208] on link "uitwerkingen bekijken" at bounding box center [531, 211] width 129 height 20
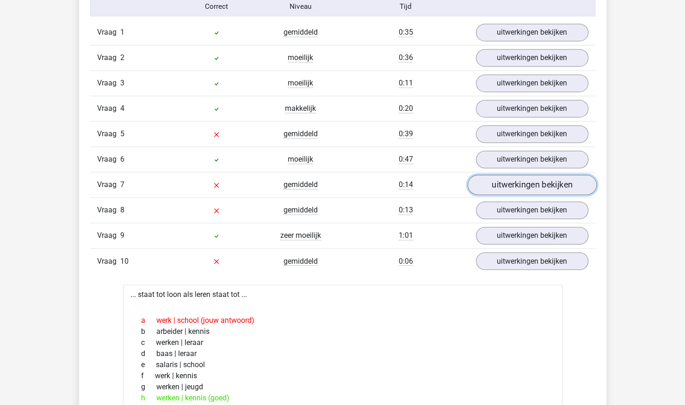
click at [563, 185] on link "uitwerkingen bekijken" at bounding box center [531, 185] width 129 height 20
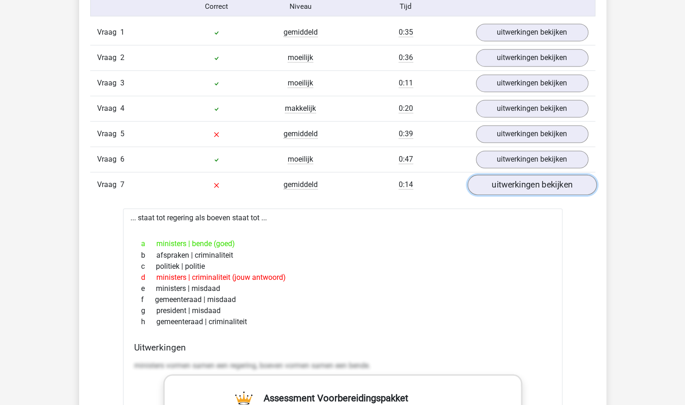
click at [558, 182] on link "uitwerkingen bekijken" at bounding box center [531, 185] width 129 height 20
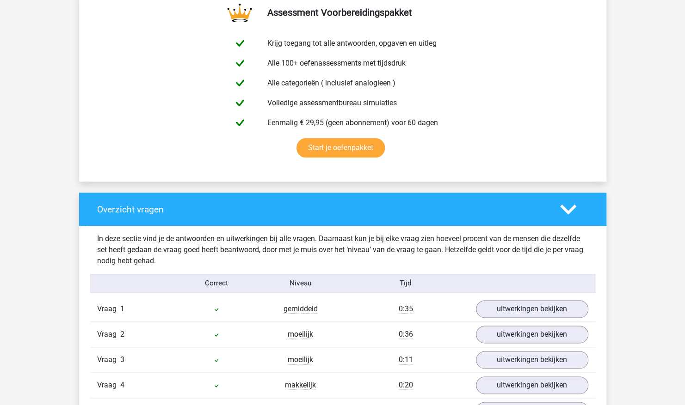
scroll to position [501, 0]
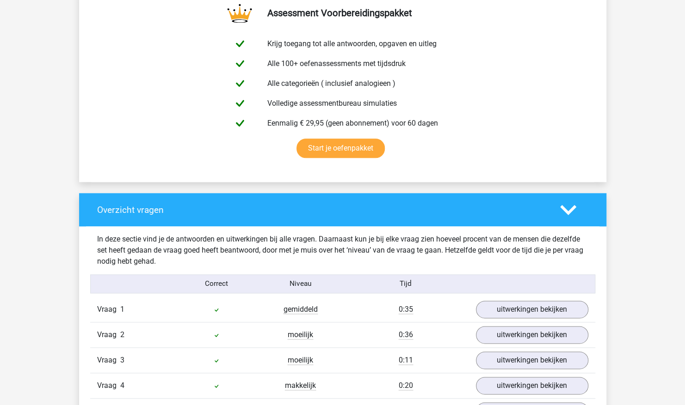
click at [565, 203] on icon at bounding box center [568, 210] width 16 height 16
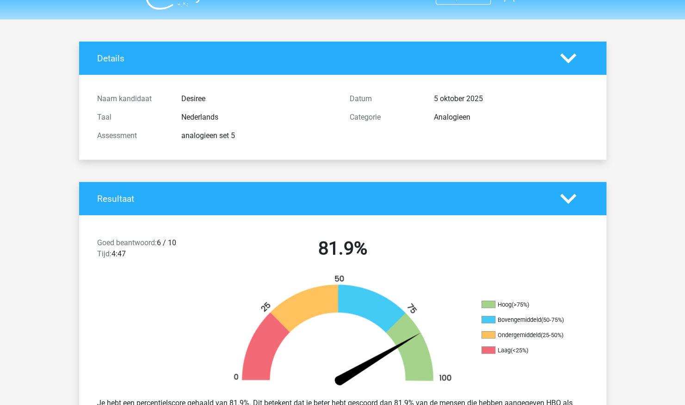
scroll to position [0, 0]
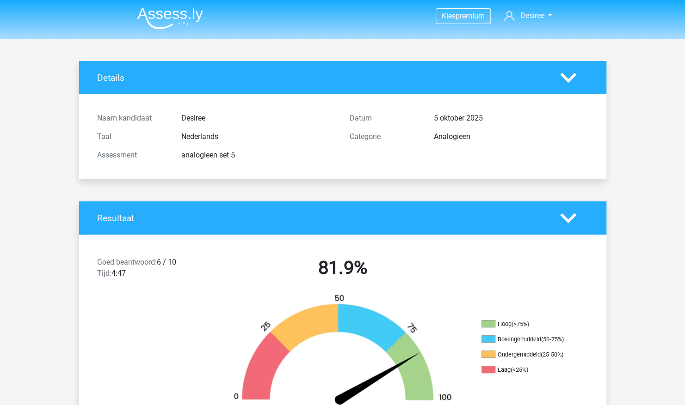
click at [156, 14] on img at bounding box center [170, 18] width 66 height 22
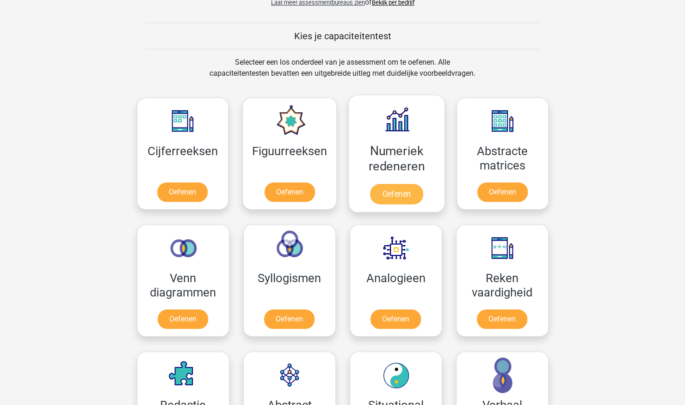
scroll to position [416, 0]
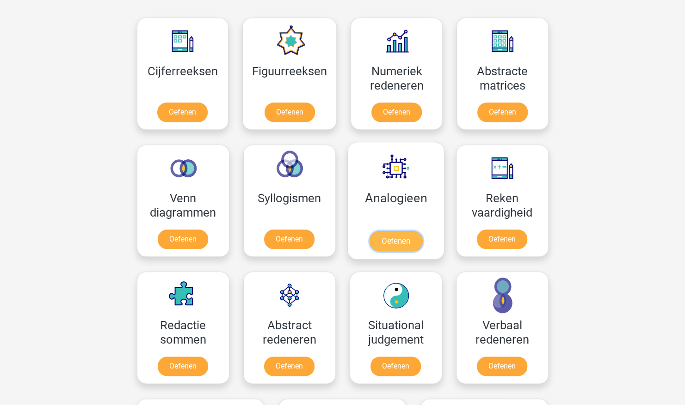
click at [408, 231] on link "Oefenen" at bounding box center [395, 241] width 53 height 20
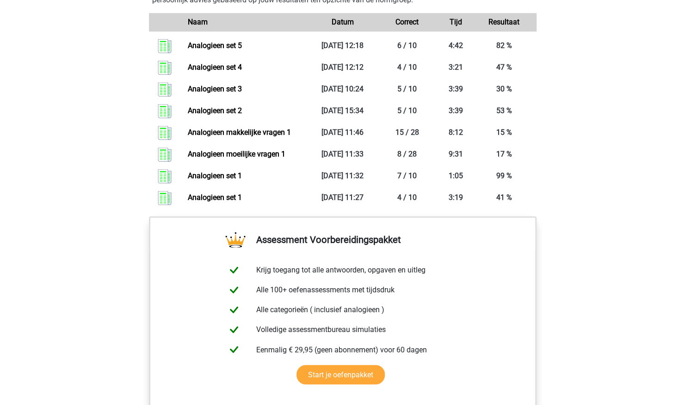
scroll to position [555, 0]
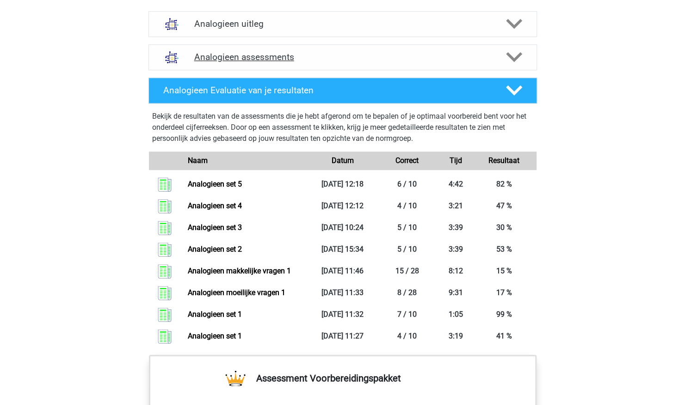
click at [514, 53] on icon at bounding box center [514, 57] width 16 height 16
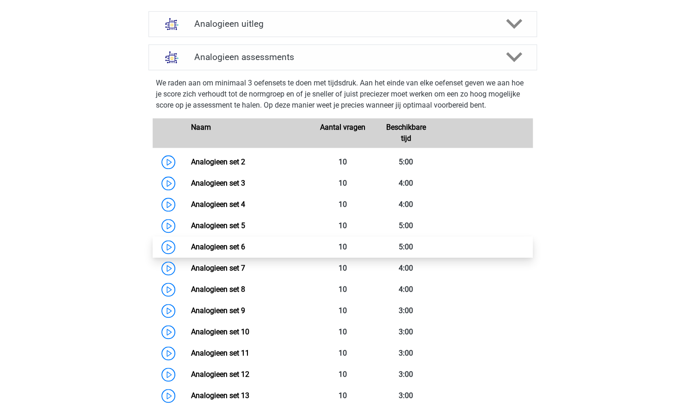
click at [245, 250] on link "Analogieen set 6" at bounding box center [218, 247] width 54 height 9
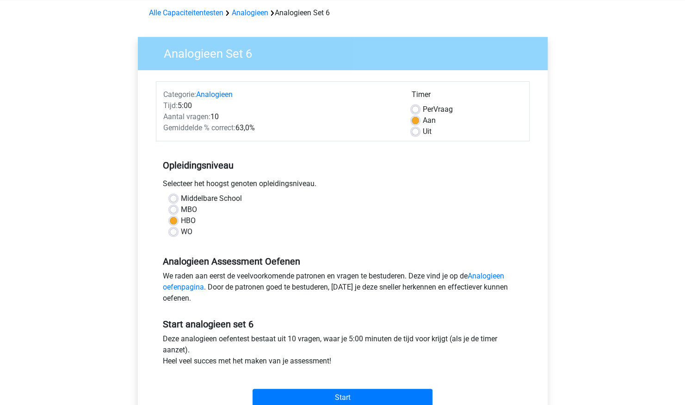
scroll to position [139, 0]
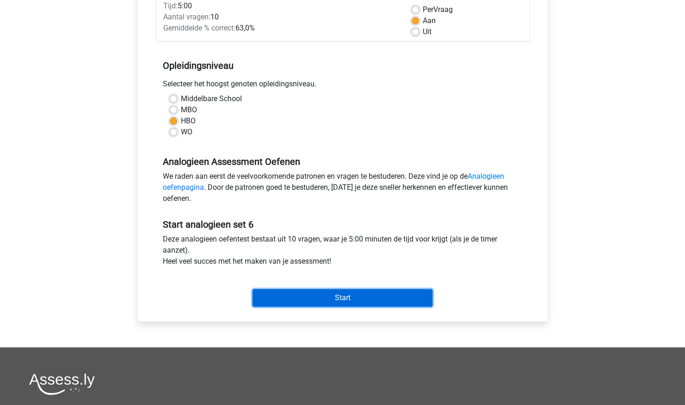
click at [309, 294] on input "Start" at bounding box center [342, 298] width 180 height 18
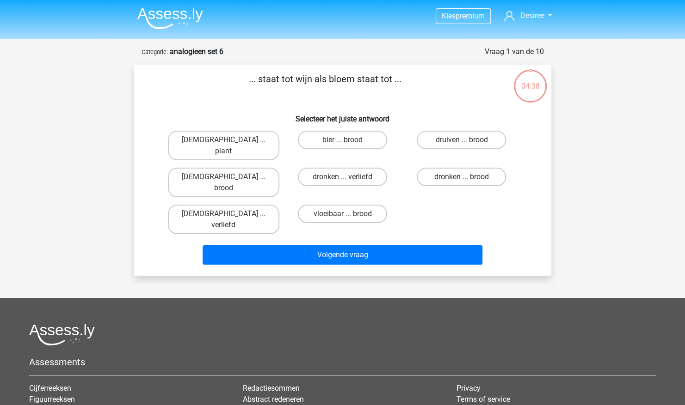
click at [480, 138] on label "druiven ... brood" at bounding box center [460, 140] width 89 height 18
click at [467, 140] on input "druiven ... brood" at bounding box center [464, 143] width 6 height 6
radio input "true"
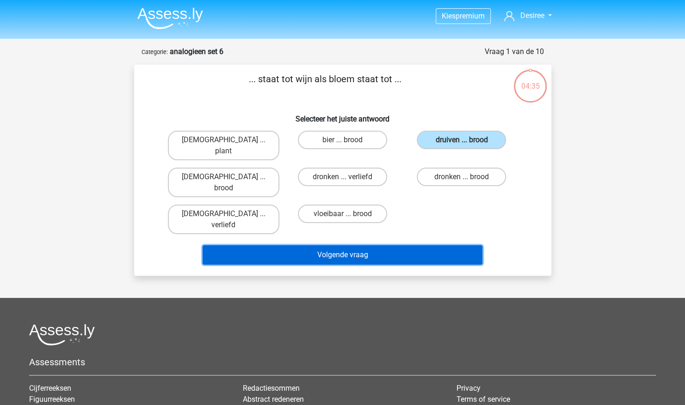
click at [469, 245] on button "Volgende vraag" at bounding box center [342, 254] width 280 height 19
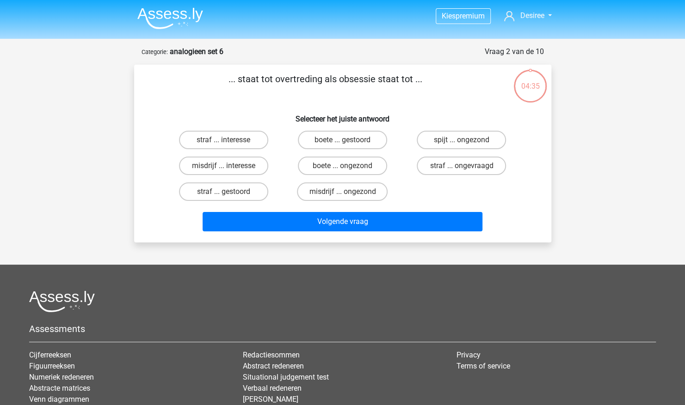
scroll to position [46, 0]
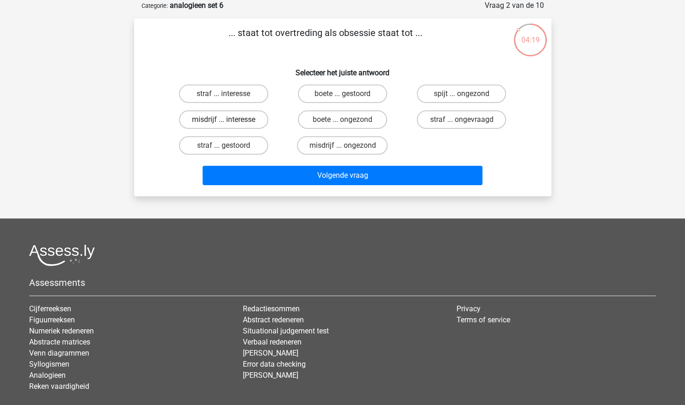
click at [237, 121] on label "misdrijf ... interesse" at bounding box center [223, 119] width 89 height 18
click at [229, 121] on input "misdrijf ... interesse" at bounding box center [226, 123] width 6 height 6
radio input "true"
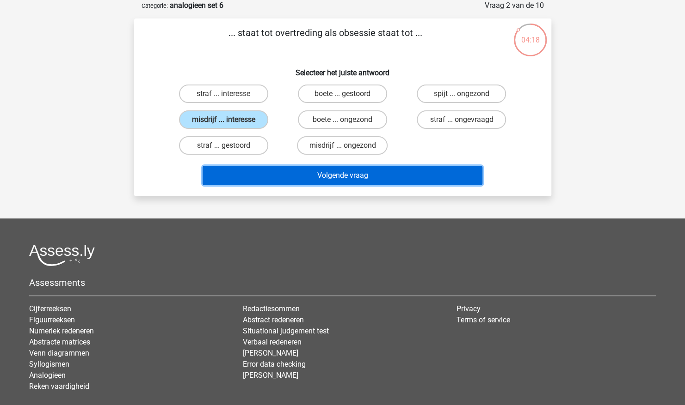
click at [314, 184] on button "Volgende vraag" at bounding box center [342, 175] width 280 height 19
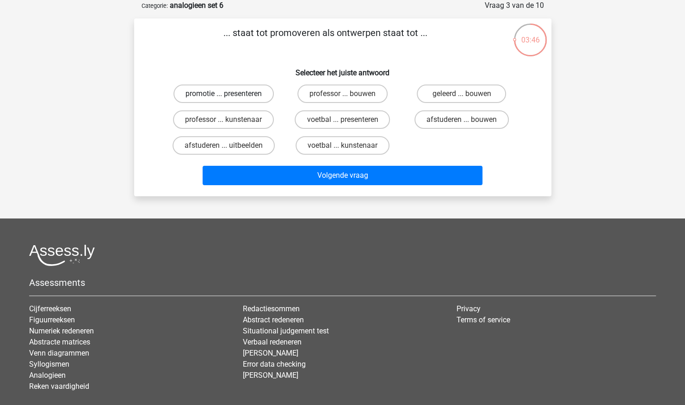
click at [230, 92] on label "promotie ... presenteren" at bounding box center [223, 94] width 100 height 18
click at [229, 94] on input "promotie ... presenteren" at bounding box center [226, 97] width 6 height 6
radio input "true"
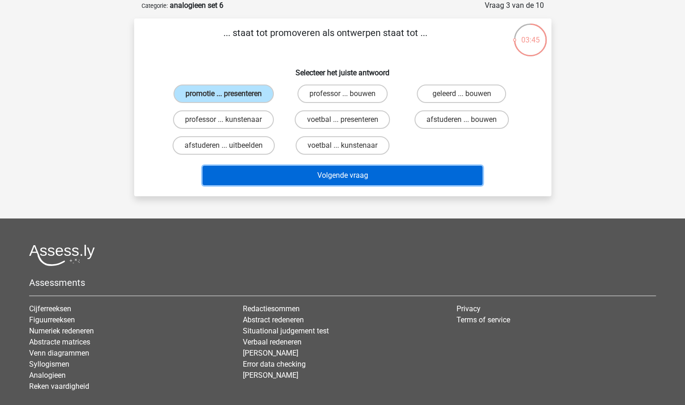
click at [359, 180] on button "Volgende vraag" at bounding box center [342, 175] width 280 height 19
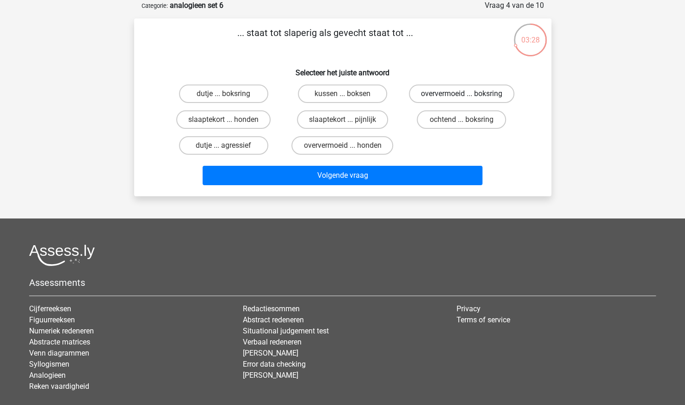
click at [491, 95] on label "oververmoeid ... boksring" at bounding box center [461, 94] width 105 height 18
click at [467, 95] on input "oververmoeid ... boksring" at bounding box center [464, 97] width 6 height 6
radio input "true"
click at [365, 119] on label "slaaptekort ... pijnlijk" at bounding box center [342, 119] width 91 height 18
click at [348, 120] on input "slaaptekort ... pijnlijk" at bounding box center [345, 123] width 6 height 6
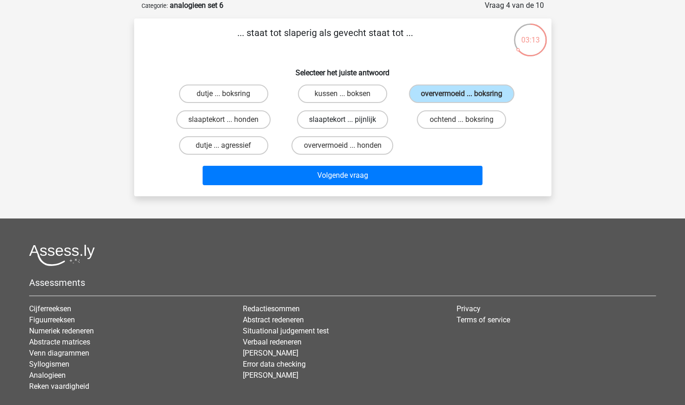
radio input "true"
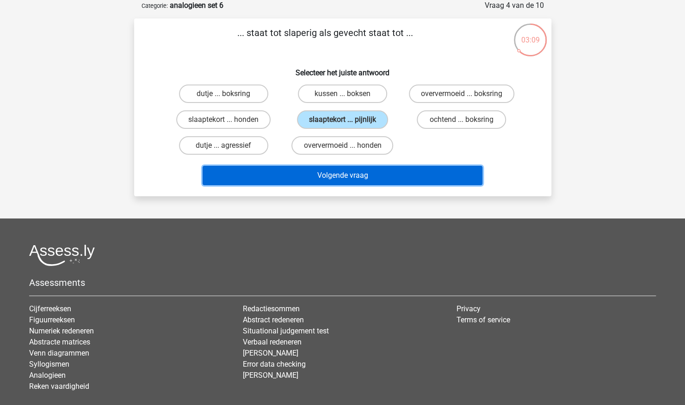
click at [339, 183] on button "Volgende vraag" at bounding box center [342, 175] width 280 height 19
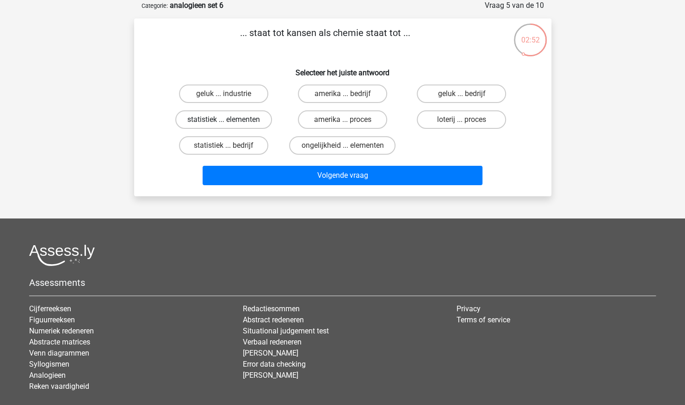
click at [248, 122] on label "statistiek ... elementen" at bounding box center [223, 119] width 97 height 18
click at [229, 122] on input "statistiek ... elementen" at bounding box center [226, 123] width 6 height 6
radio input "true"
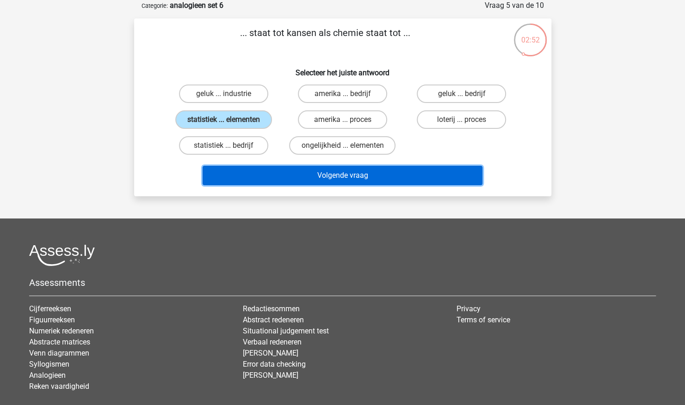
click at [355, 182] on button "Volgende vraag" at bounding box center [342, 175] width 280 height 19
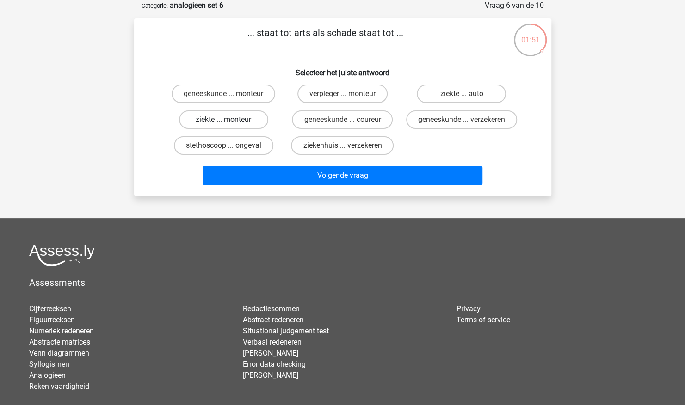
click at [244, 117] on label "ziekte ... monteur" at bounding box center [223, 119] width 89 height 18
click at [229, 120] on input "ziekte ... monteur" at bounding box center [226, 123] width 6 height 6
radio input "true"
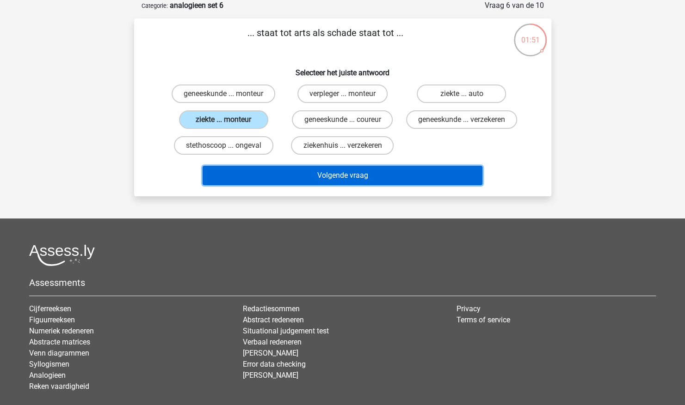
click at [349, 185] on button "Volgende vraag" at bounding box center [342, 175] width 280 height 19
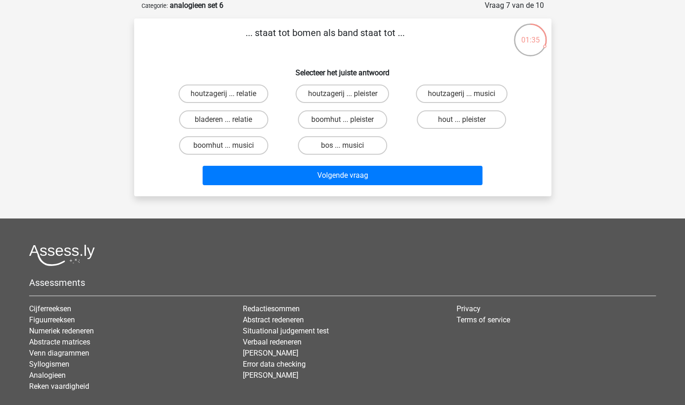
click at [358, 139] on label "bos ... musici" at bounding box center [342, 145] width 89 height 18
click at [348, 146] on input "bos ... musici" at bounding box center [345, 149] width 6 height 6
radio input "true"
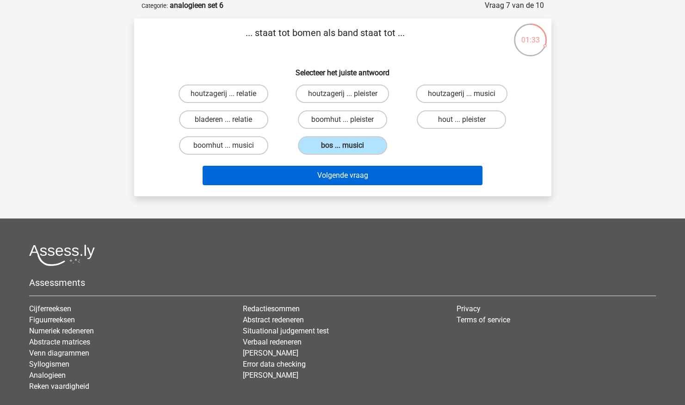
click at [425, 176] on button "Volgende vraag" at bounding box center [342, 175] width 280 height 19
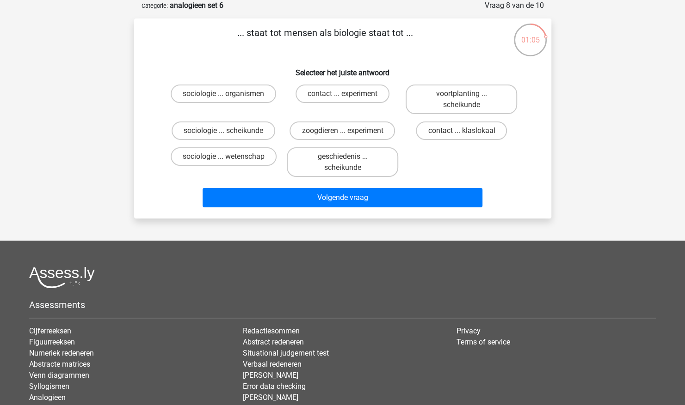
click at [246, 91] on label "sociologie ... organismen" at bounding box center [223, 94] width 105 height 18
click at [229, 94] on input "sociologie ... organismen" at bounding box center [226, 97] width 6 height 6
radio input "true"
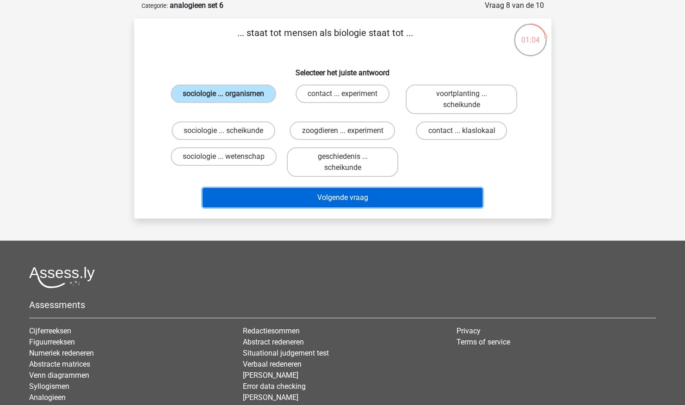
click at [381, 206] on button "Volgende vraag" at bounding box center [342, 197] width 280 height 19
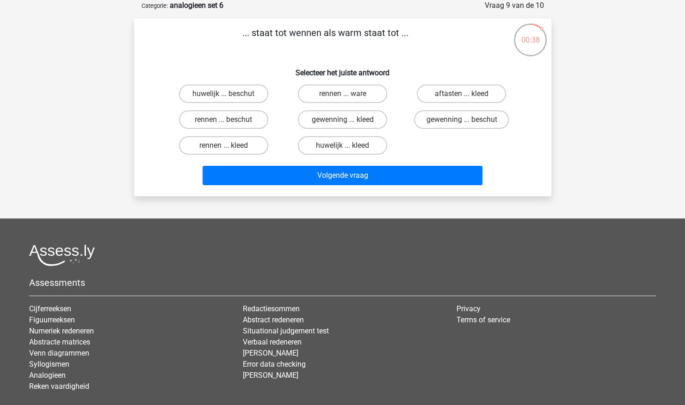
click at [485, 94] on label "aftasten ... kleed" at bounding box center [460, 94] width 89 height 18
click at [467, 94] on input "aftasten ... kleed" at bounding box center [464, 97] width 6 height 6
radio input "true"
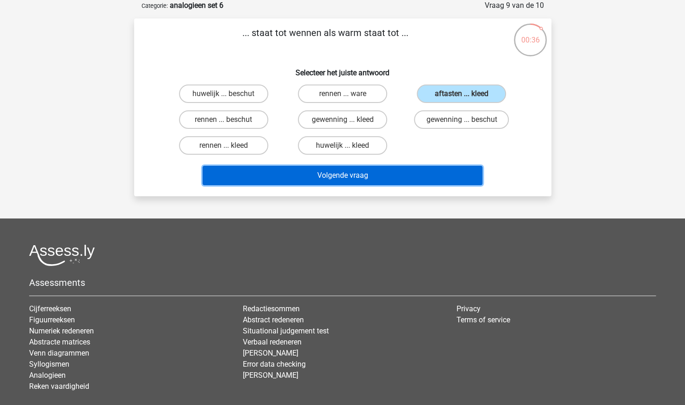
click at [422, 177] on button "Volgende vraag" at bounding box center [342, 175] width 280 height 19
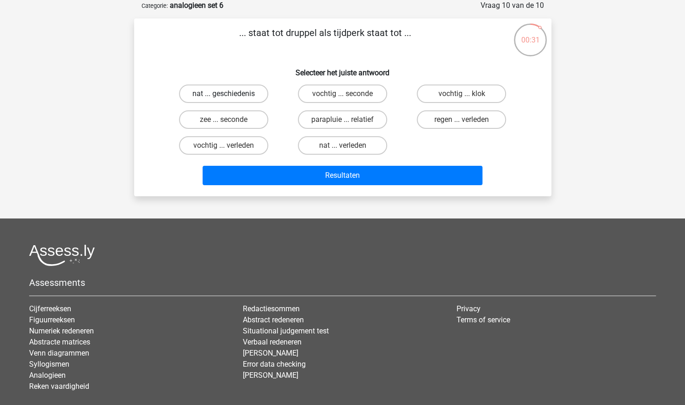
click at [245, 97] on label "nat ... geschiedenis" at bounding box center [223, 94] width 89 height 18
click at [229, 97] on input "nat ... geschiedenis" at bounding box center [226, 97] width 6 height 6
radio input "true"
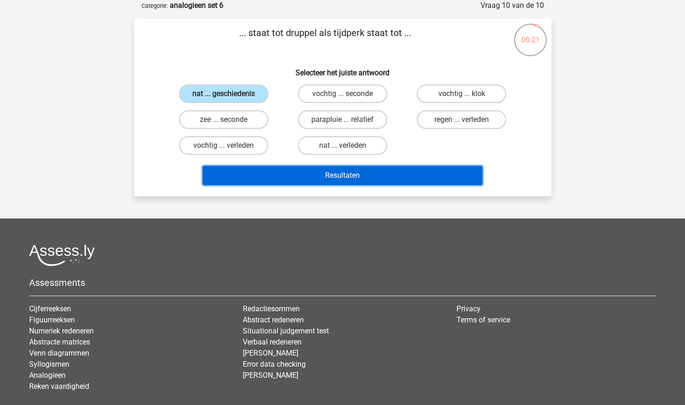
click at [396, 176] on button "Resultaten" at bounding box center [342, 175] width 280 height 19
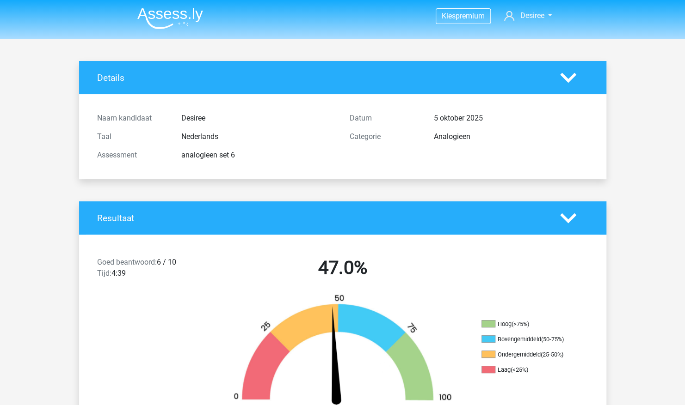
drag, startPoint x: 683, startPoint y: 64, endPoint x: 683, endPoint y: 85, distance: 20.8
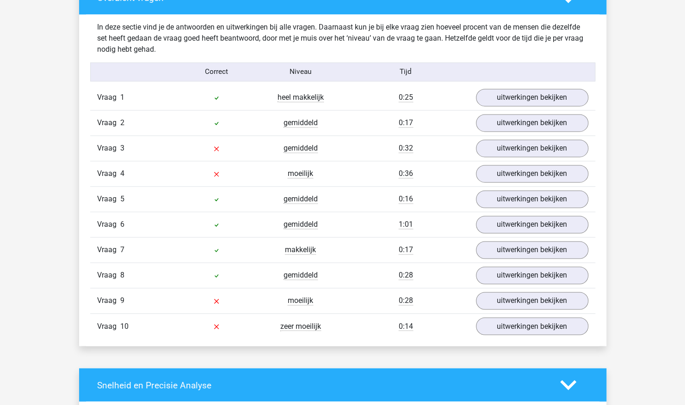
scroll to position [718, 0]
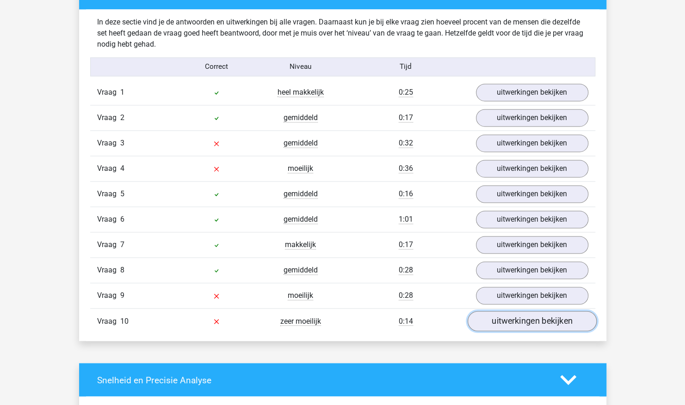
click at [548, 318] on link "uitwerkingen bekijken" at bounding box center [531, 322] width 129 height 20
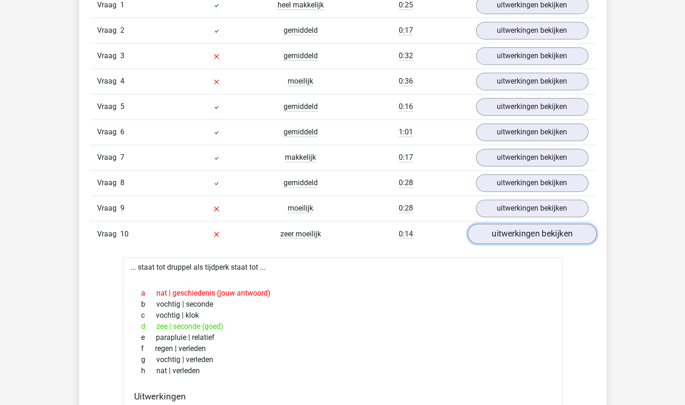
scroll to position [805, 0]
click at [576, 225] on link "uitwerkingen bekijken" at bounding box center [531, 235] width 129 height 20
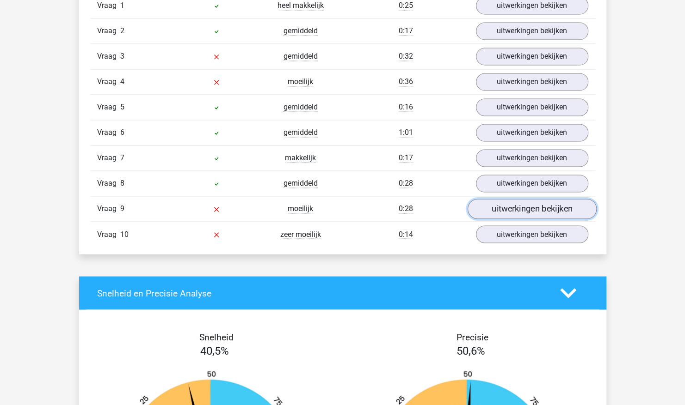
click at [568, 209] on link "uitwerkingen bekijken" at bounding box center [531, 209] width 129 height 20
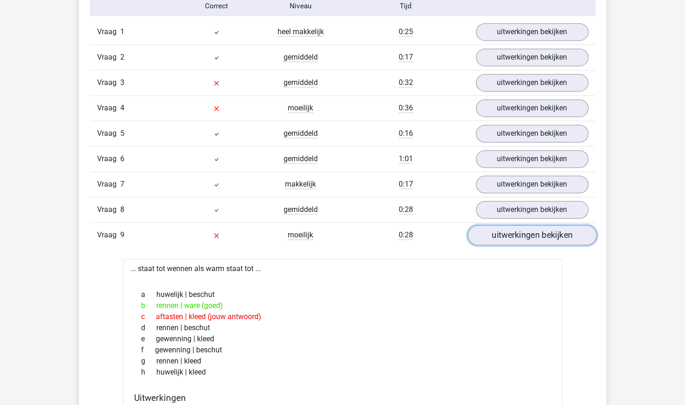
scroll to position [776, 0]
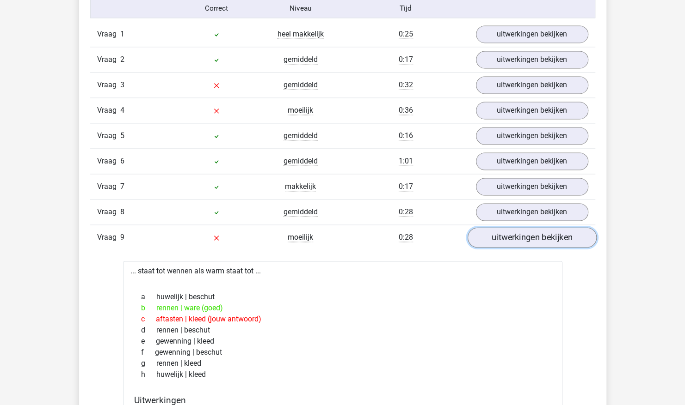
click at [559, 231] on link "uitwerkingen bekijken" at bounding box center [531, 238] width 129 height 20
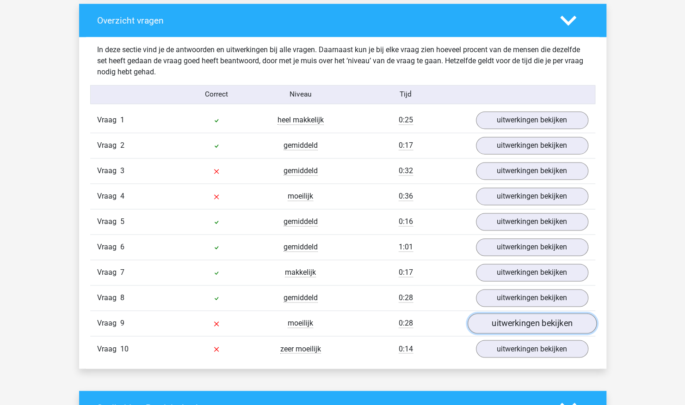
scroll to position [688, 0]
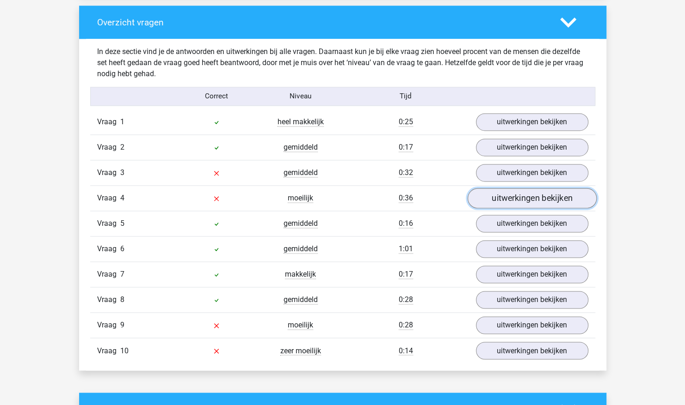
click at [568, 195] on link "uitwerkingen bekijken" at bounding box center [531, 199] width 129 height 20
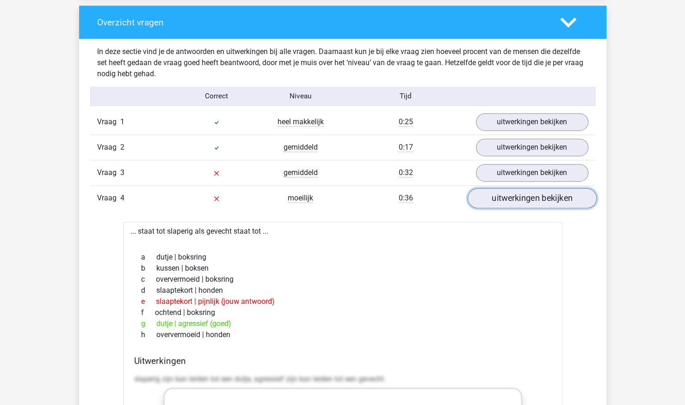
click at [566, 202] on link "uitwerkingen bekijken" at bounding box center [531, 199] width 129 height 20
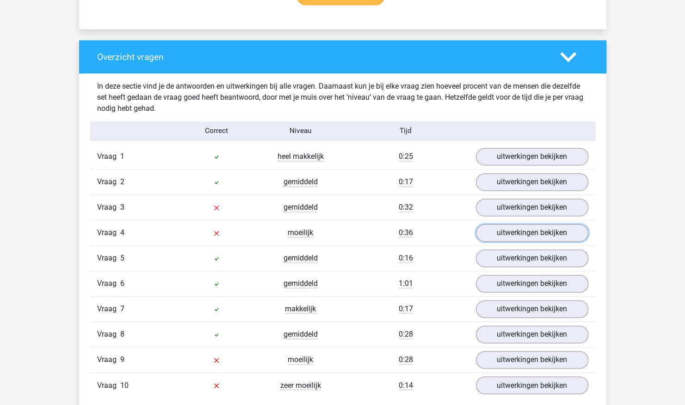
scroll to position [642, 0]
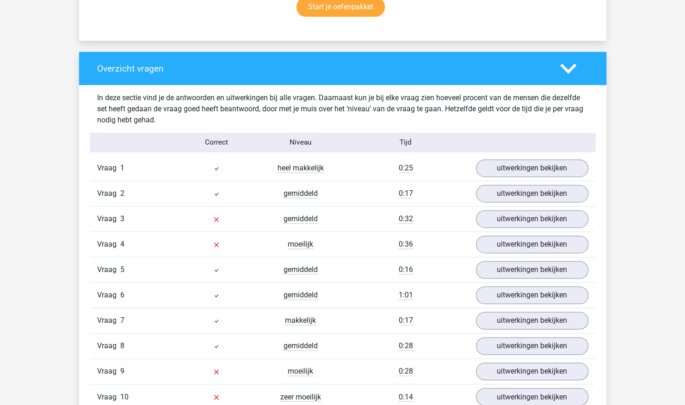
click at [565, 67] on polygon at bounding box center [568, 68] width 16 height 10
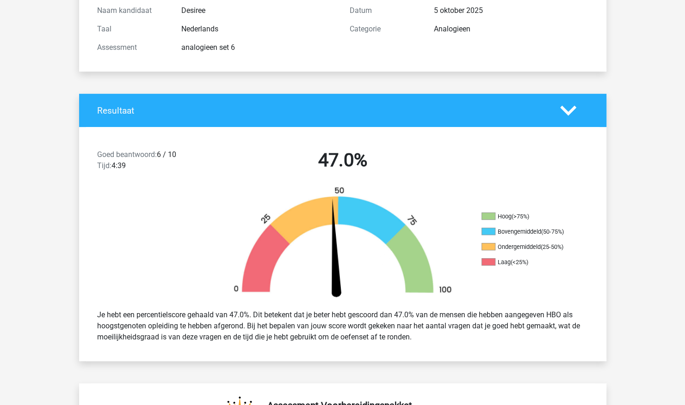
scroll to position [0, 0]
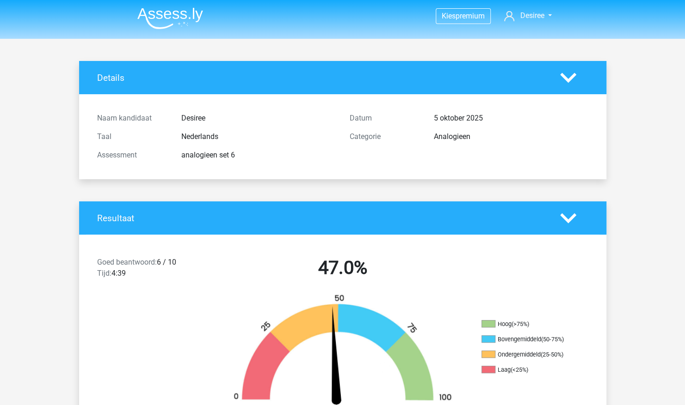
click at [184, 12] on img at bounding box center [170, 18] width 66 height 22
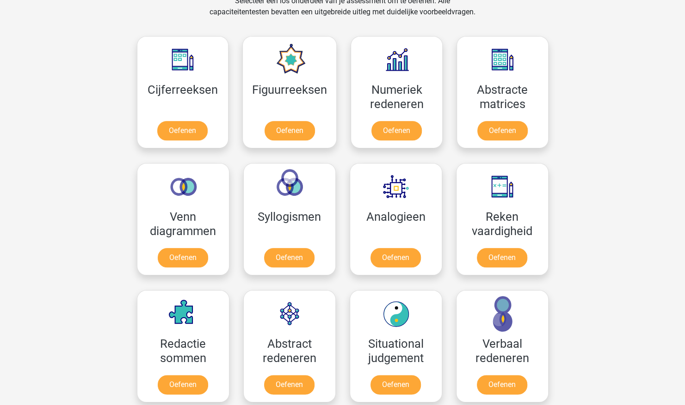
scroll to position [416, 0]
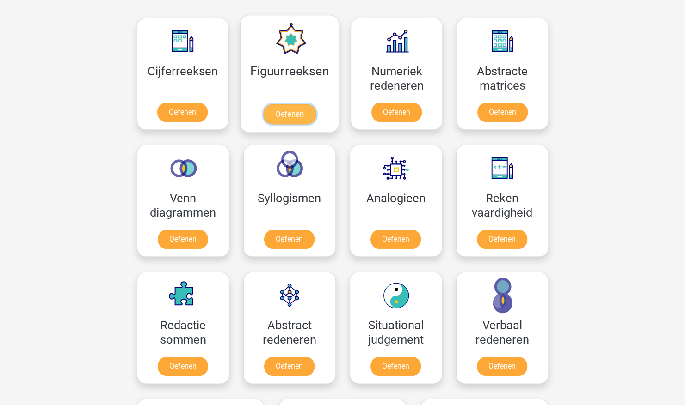
click at [273, 104] on link "Oefenen" at bounding box center [289, 114] width 53 height 20
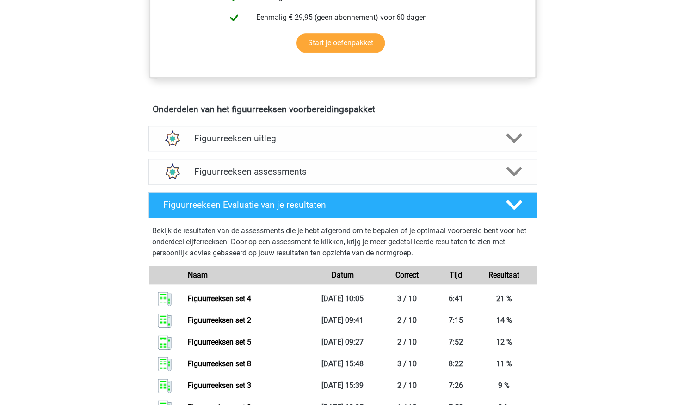
scroll to position [555, 0]
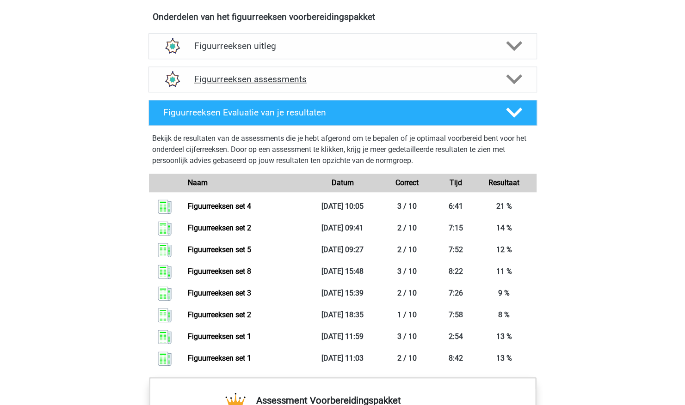
click at [509, 91] on div "Figuurreeksen assessments" at bounding box center [342, 80] width 388 height 26
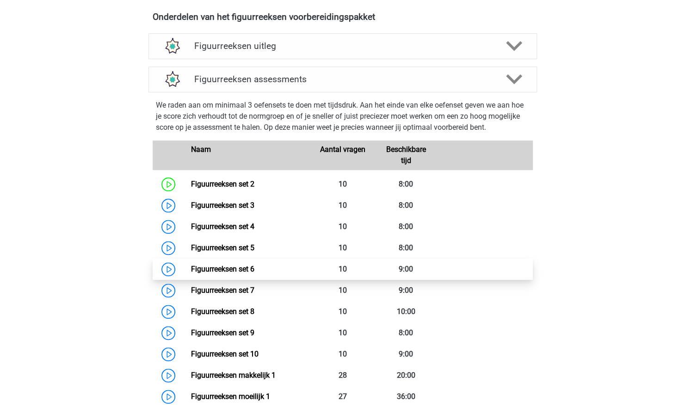
click at [254, 267] on link "Figuurreeksen set 6" at bounding box center [222, 269] width 63 height 9
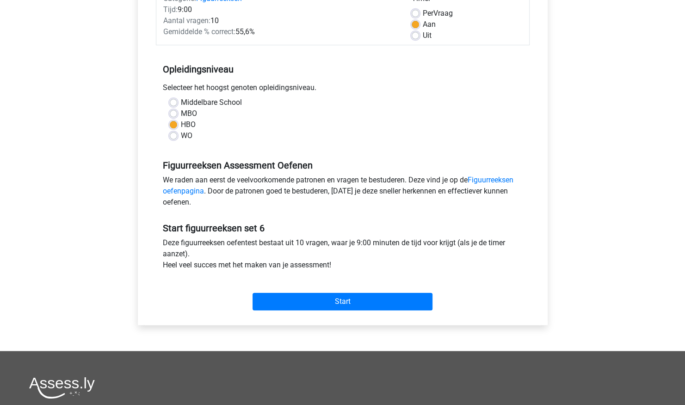
scroll to position [185, 0]
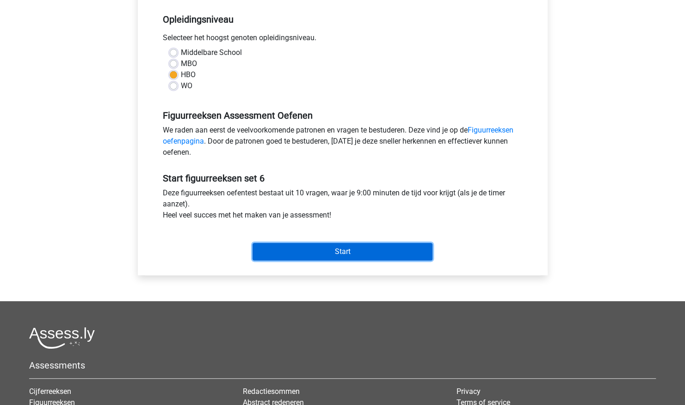
click at [315, 254] on input "Start" at bounding box center [342, 252] width 180 height 18
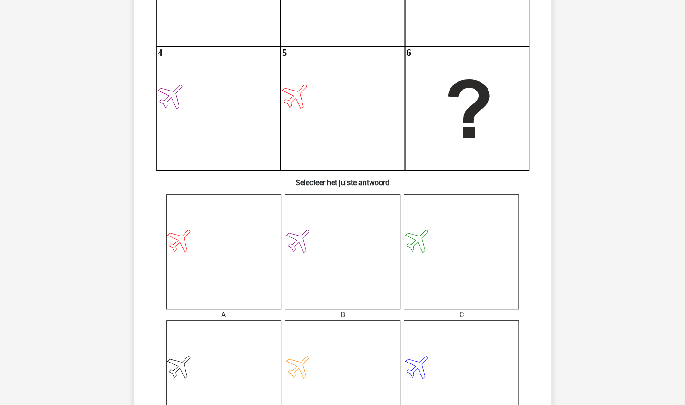
scroll to position [324, 0]
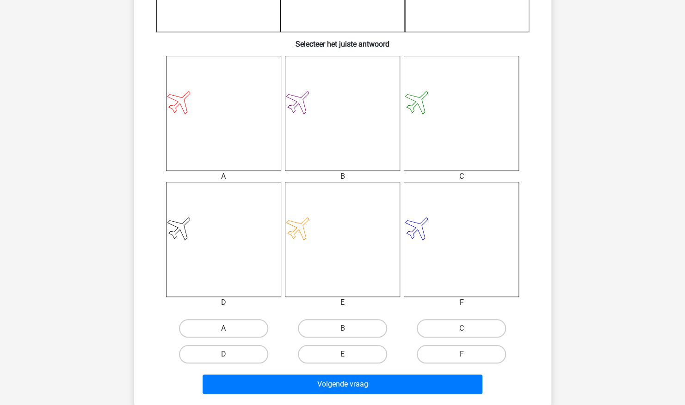
click at [236, 324] on label "A" at bounding box center [223, 328] width 89 height 18
click at [229, 329] on input "A" at bounding box center [226, 332] width 6 height 6
radio input "true"
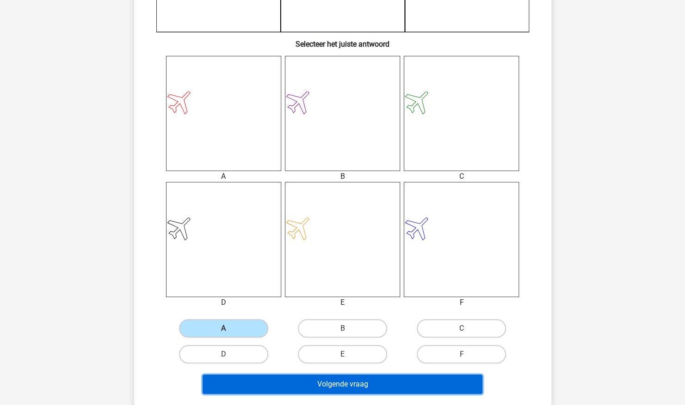
click at [293, 384] on button "Volgende vraag" at bounding box center [342, 384] width 280 height 19
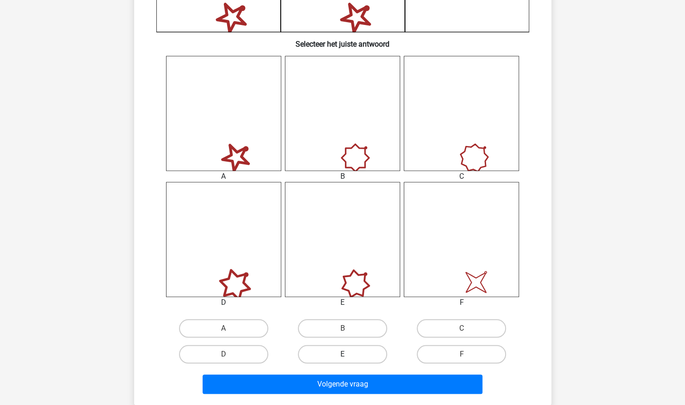
click at [330, 359] on label "E" at bounding box center [342, 354] width 89 height 18
click at [342, 359] on input "E" at bounding box center [345, 358] width 6 height 6
radio input "true"
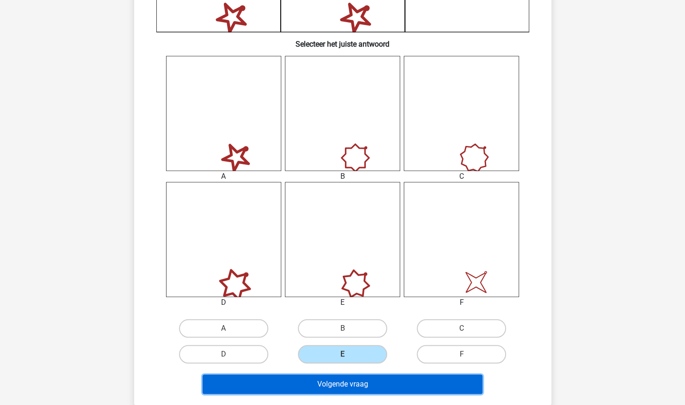
click at [324, 388] on button "Volgende vraag" at bounding box center [342, 384] width 280 height 19
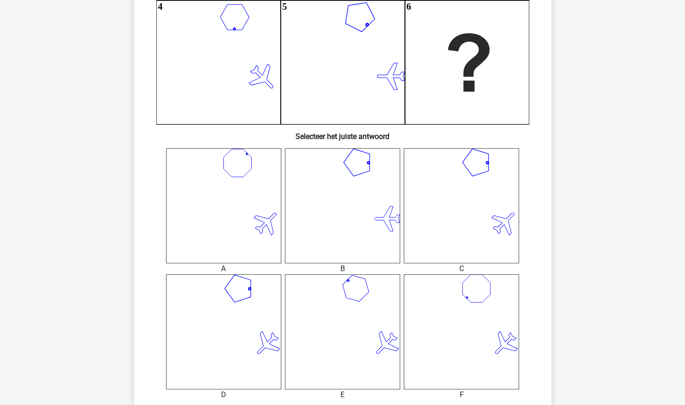
scroll to position [370, 0]
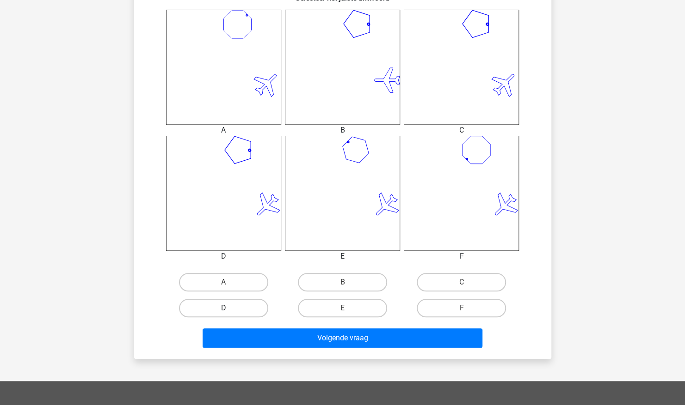
click at [254, 310] on label "D" at bounding box center [223, 308] width 89 height 18
click at [229, 310] on input "D" at bounding box center [226, 311] width 6 height 6
radio input "true"
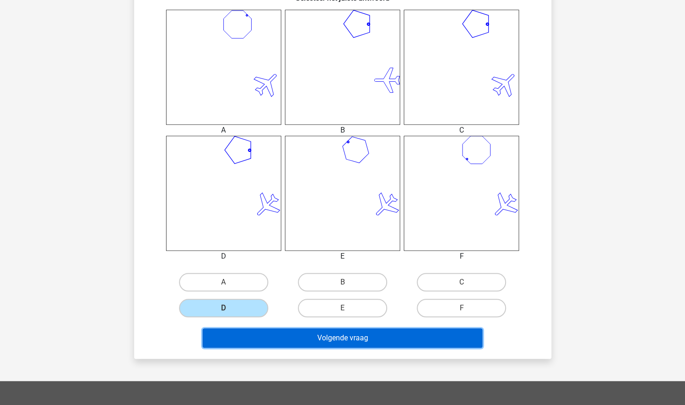
click at [284, 336] on button "Volgende vraag" at bounding box center [342, 338] width 280 height 19
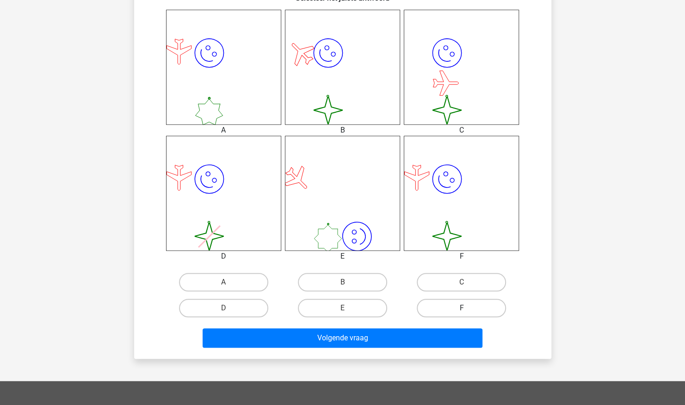
click at [430, 305] on label "F" at bounding box center [460, 308] width 89 height 18
click at [461, 308] on input "F" at bounding box center [464, 311] width 6 height 6
radio input "true"
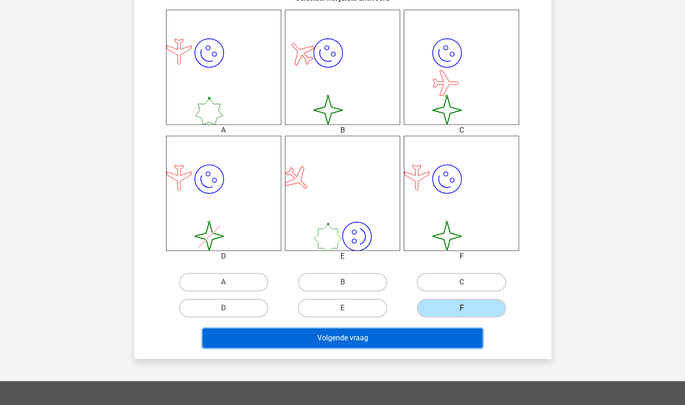
click at [424, 342] on button "Volgende vraag" at bounding box center [342, 338] width 280 height 19
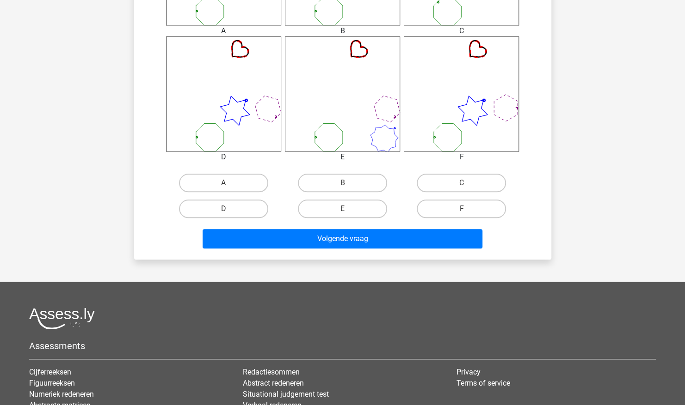
scroll to position [489, 0]
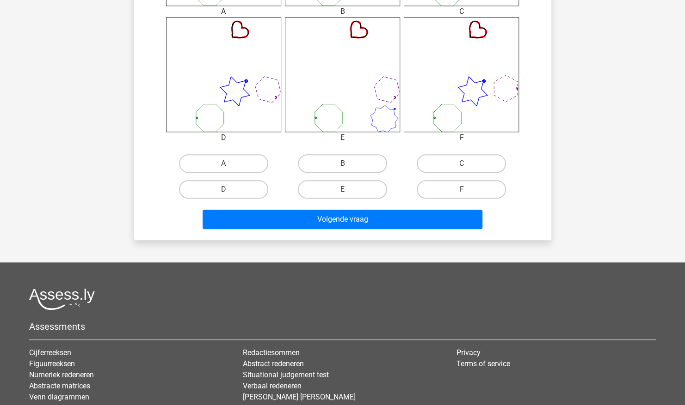
drag, startPoint x: 202, startPoint y: 191, endPoint x: 226, endPoint y: 200, distance: 25.4
click at [202, 192] on label "D" at bounding box center [223, 189] width 89 height 18
click at [223, 192] on input "D" at bounding box center [226, 193] width 6 height 6
radio input "true"
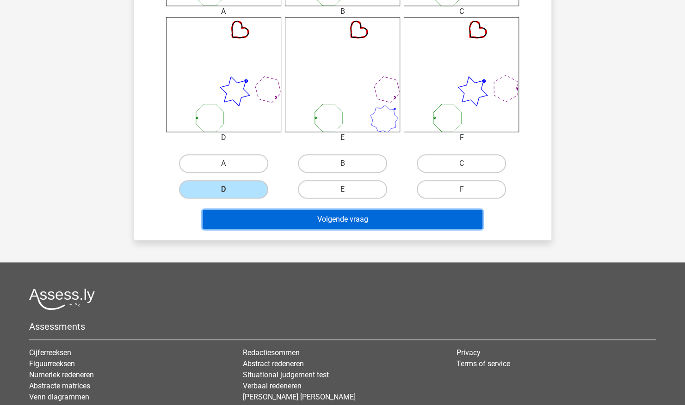
click at [265, 219] on button "Volgende vraag" at bounding box center [342, 219] width 280 height 19
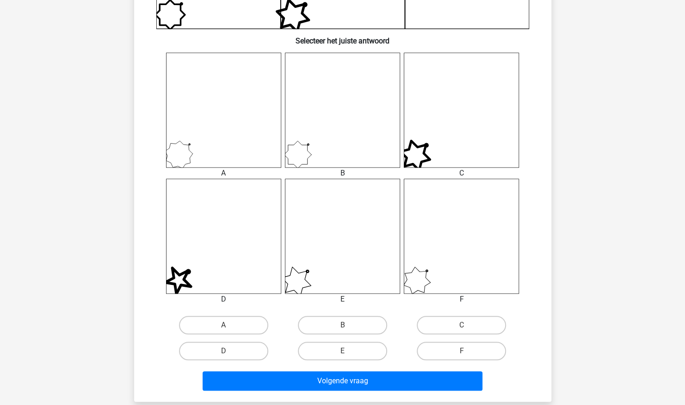
scroll to position [329, 0]
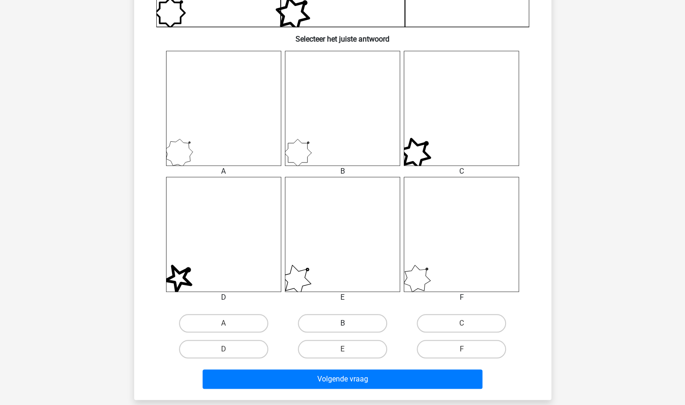
click at [357, 328] on label "B" at bounding box center [342, 323] width 89 height 18
click at [348, 328] on input "B" at bounding box center [345, 327] width 6 height 6
radio input "true"
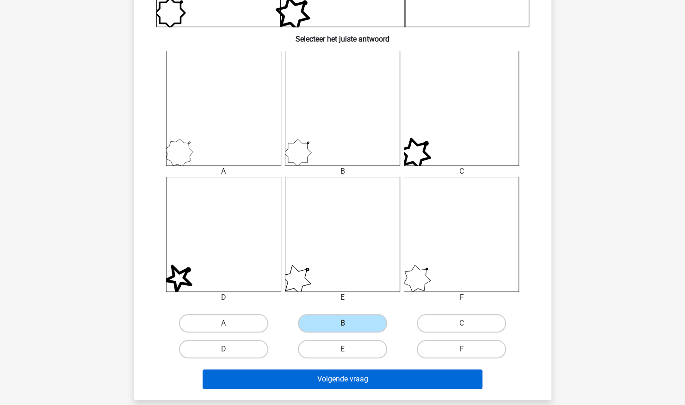
click at [366, 380] on button "Volgende vraag" at bounding box center [342, 379] width 280 height 19
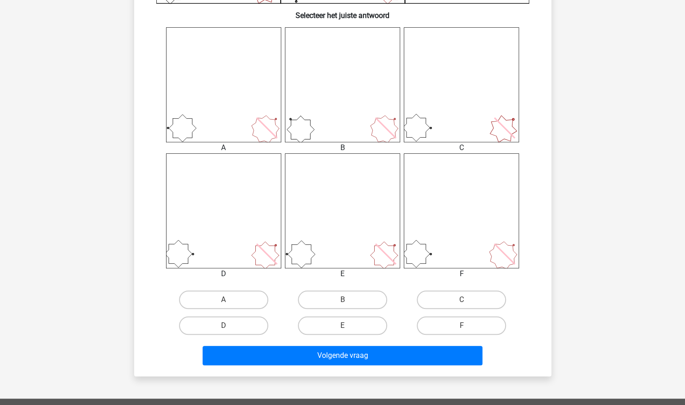
scroll to position [349, 0]
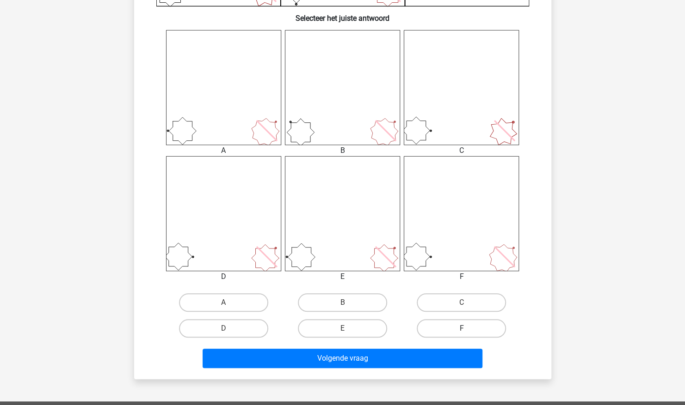
click at [483, 330] on label "F" at bounding box center [460, 328] width 89 height 18
click at [467, 330] on input "F" at bounding box center [464, 332] width 6 height 6
radio input "true"
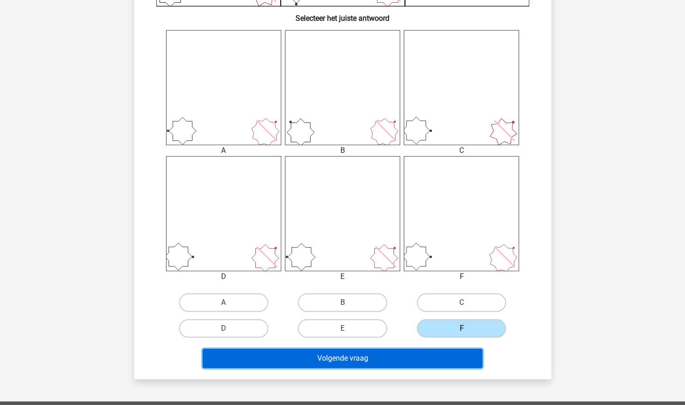
click at [445, 359] on button "Volgende vraag" at bounding box center [342, 358] width 280 height 19
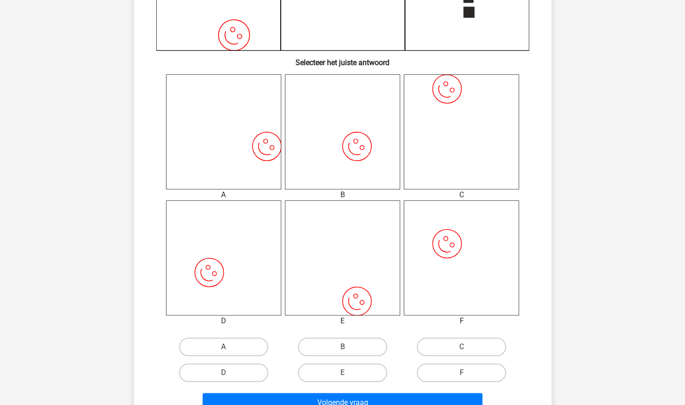
scroll to position [305, 0]
click at [366, 373] on label "E" at bounding box center [342, 373] width 89 height 18
click at [348, 373] on input "E" at bounding box center [345, 376] width 6 height 6
radio input "true"
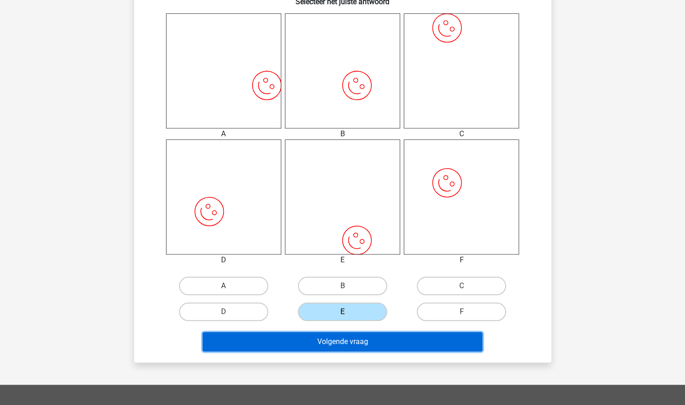
click at [410, 345] on button "Volgende vraag" at bounding box center [342, 341] width 280 height 19
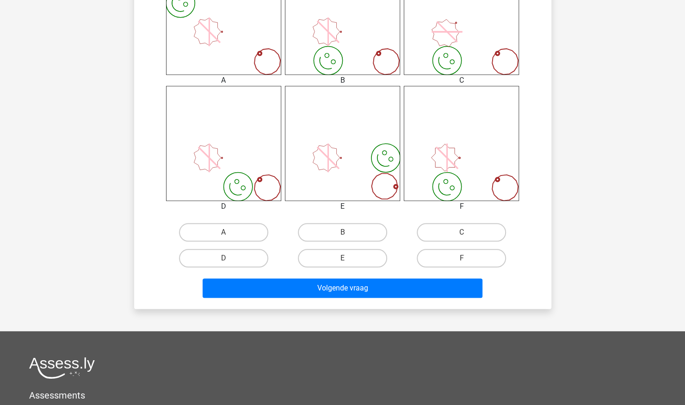
scroll to position [422, 0]
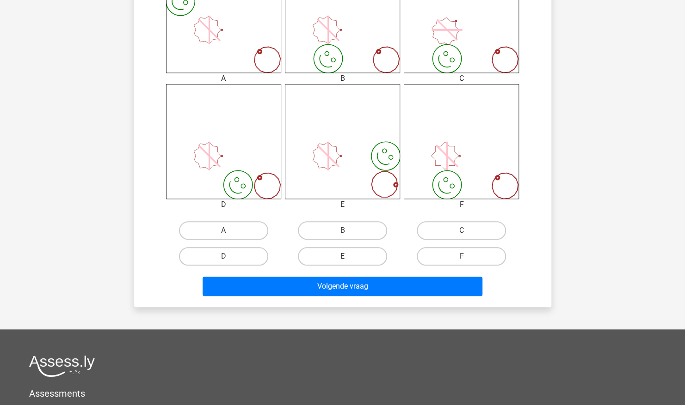
click at [371, 259] on label "E" at bounding box center [342, 256] width 89 height 18
click at [348, 259] on input "E" at bounding box center [345, 260] width 6 height 6
radio input "true"
click at [463, 232] on input "C" at bounding box center [464, 234] width 6 height 6
radio input "true"
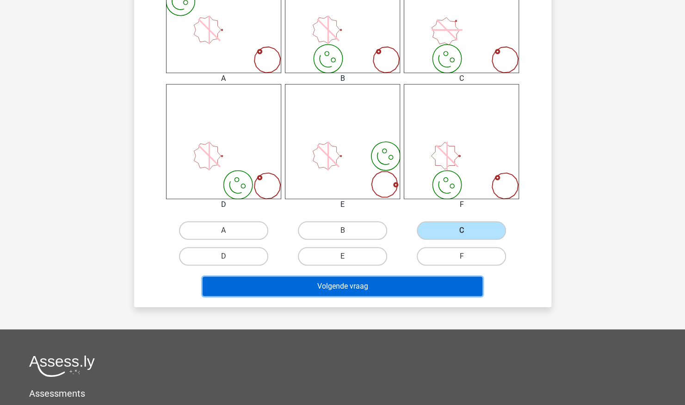
click at [428, 290] on button "Volgende vraag" at bounding box center [342, 286] width 280 height 19
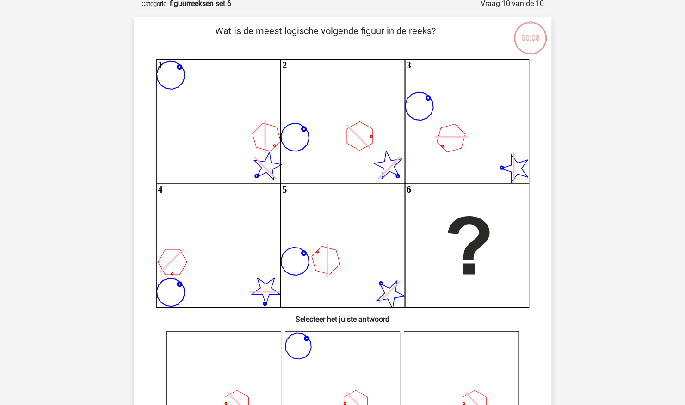
scroll to position [46, 0]
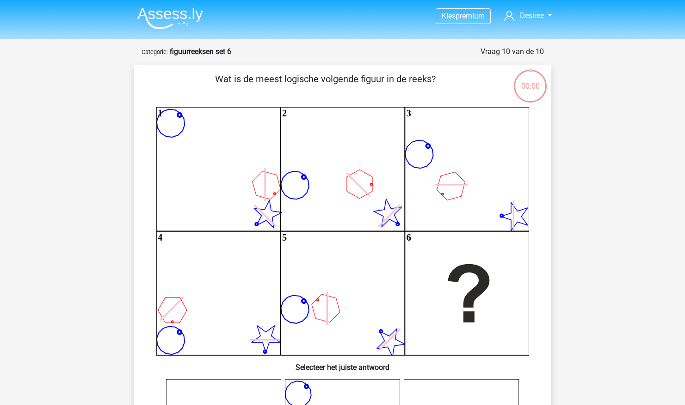
scroll to position [46, 0]
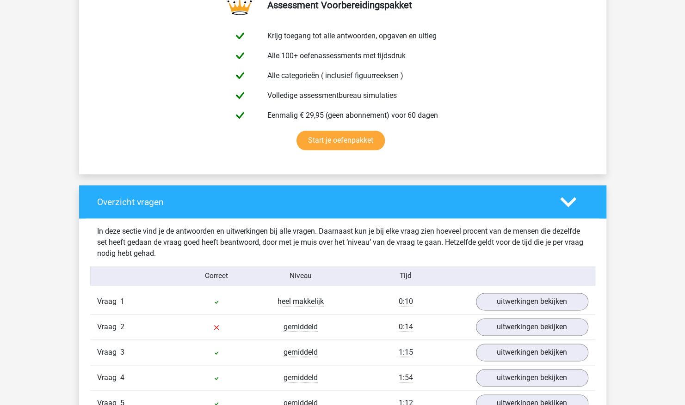
scroll to position [693, 0]
